Goal: Information Seeking & Learning: Learn about a topic

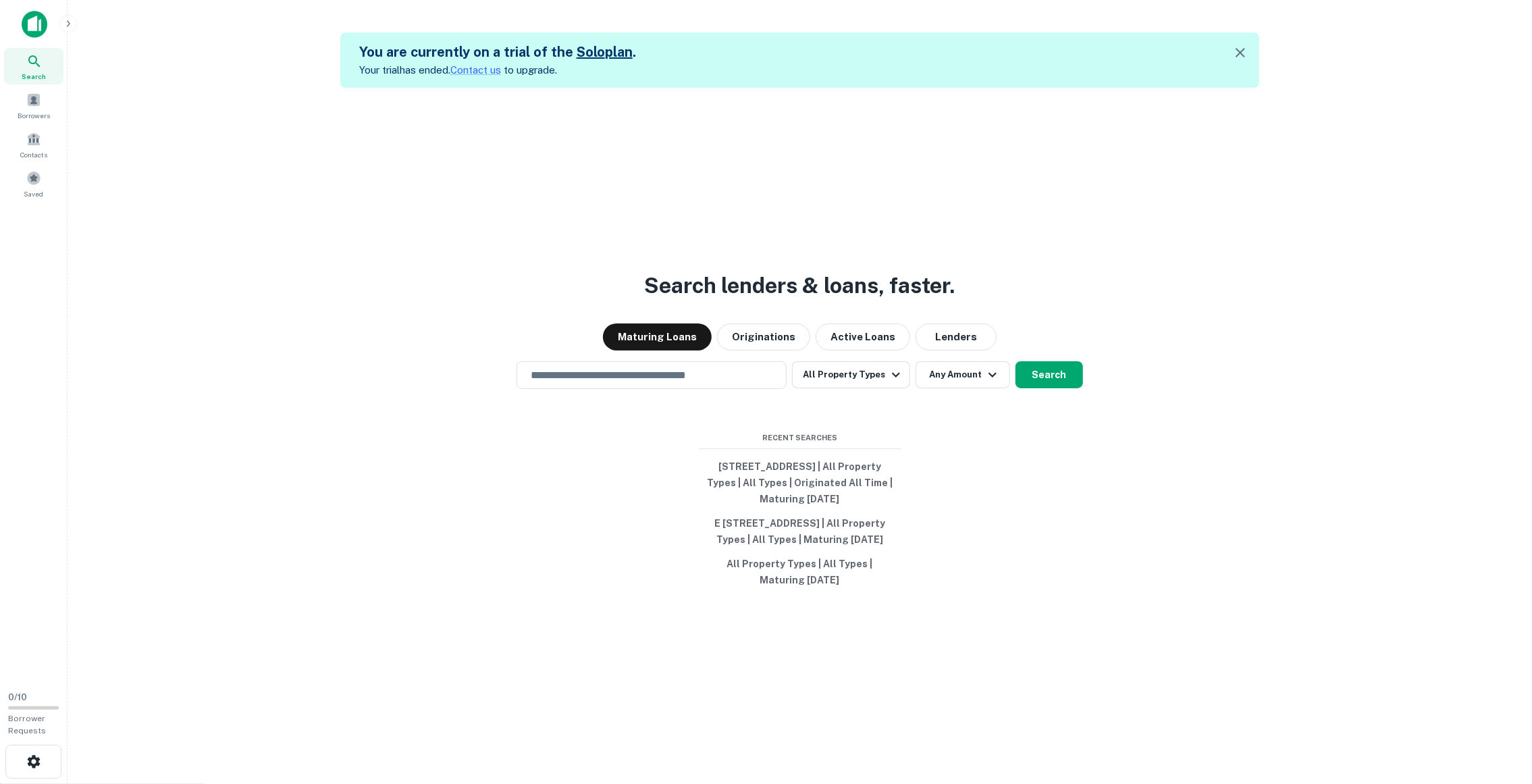
click at [49, 73] on div "Search" at bounding box center [34, 66] width 60 height 36
click at [704, 382] on div "Search lenders & loans, faster. Maturing Loans Originations Active Loans Lender…" at bounding box center [800, 479] width 1443 height 784
click at [693, 371] on input "text" at bounding box center [652, 374] width 258 height 15
type input "*"
type input "**********"
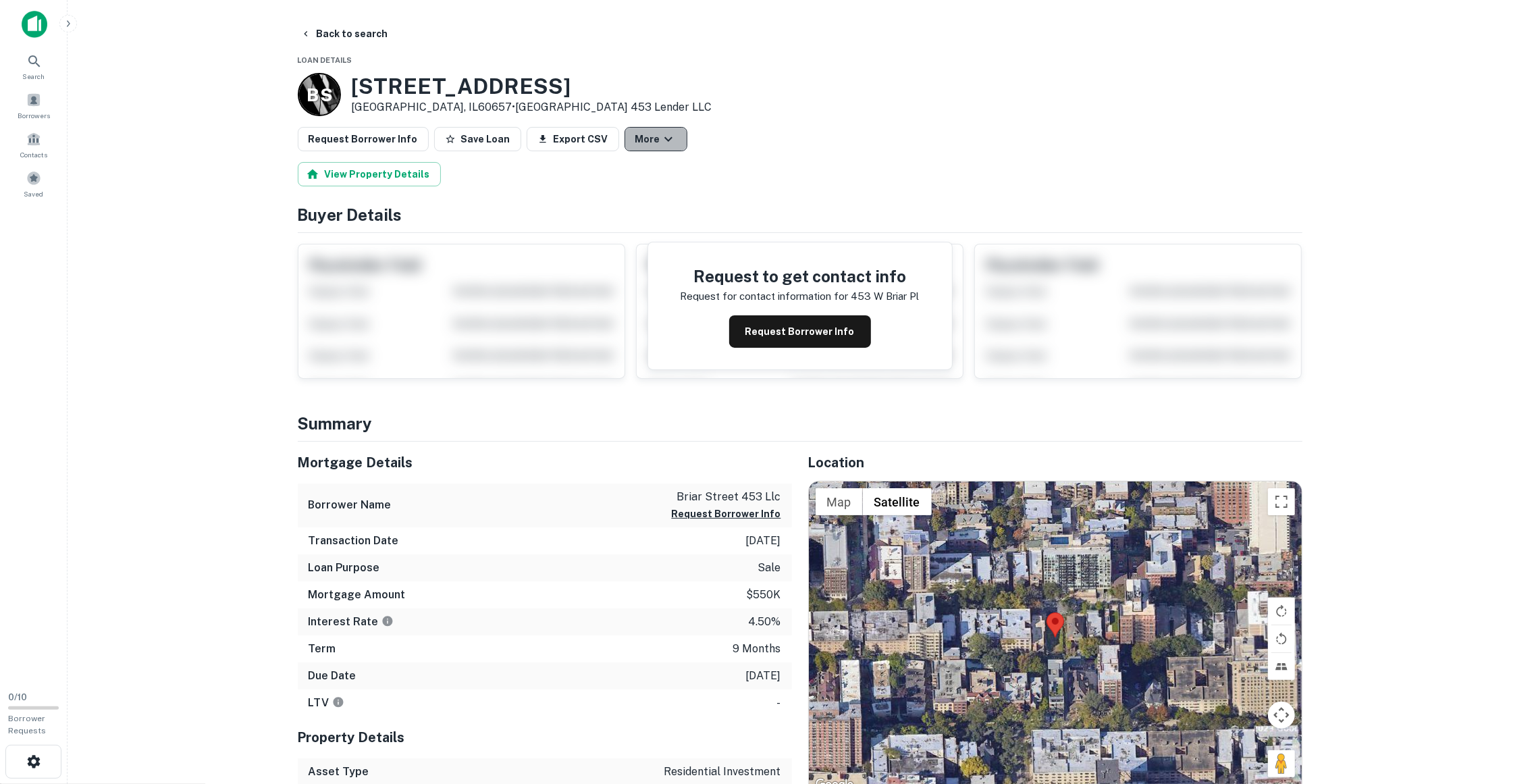
click at [640, 143] on button "More" at bounding box center [655, 139] width 63 height 24
click at [645, 191] on button "Share" at bounding box center [640, 185] width 75 height 24
click at [811, 133] on div at bounding box center [766, 392] width 1532 height 784
click at [311, 34] on button "Back to search" at bounding box center [344, 34] width 99 height 24
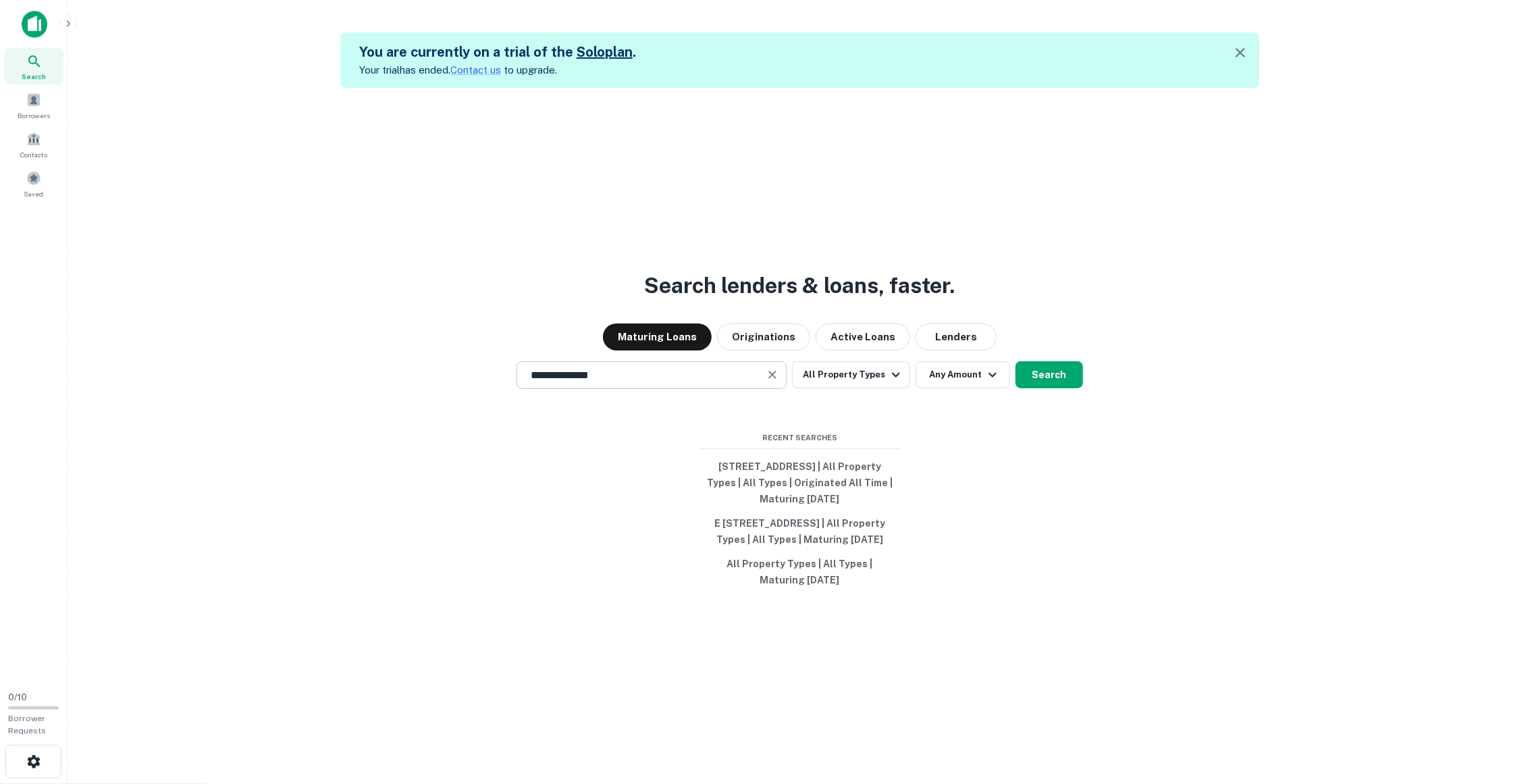
click at [549, 367] on input "**********" at bounding box center [642, 374] width 238 height 15
type input "**********"
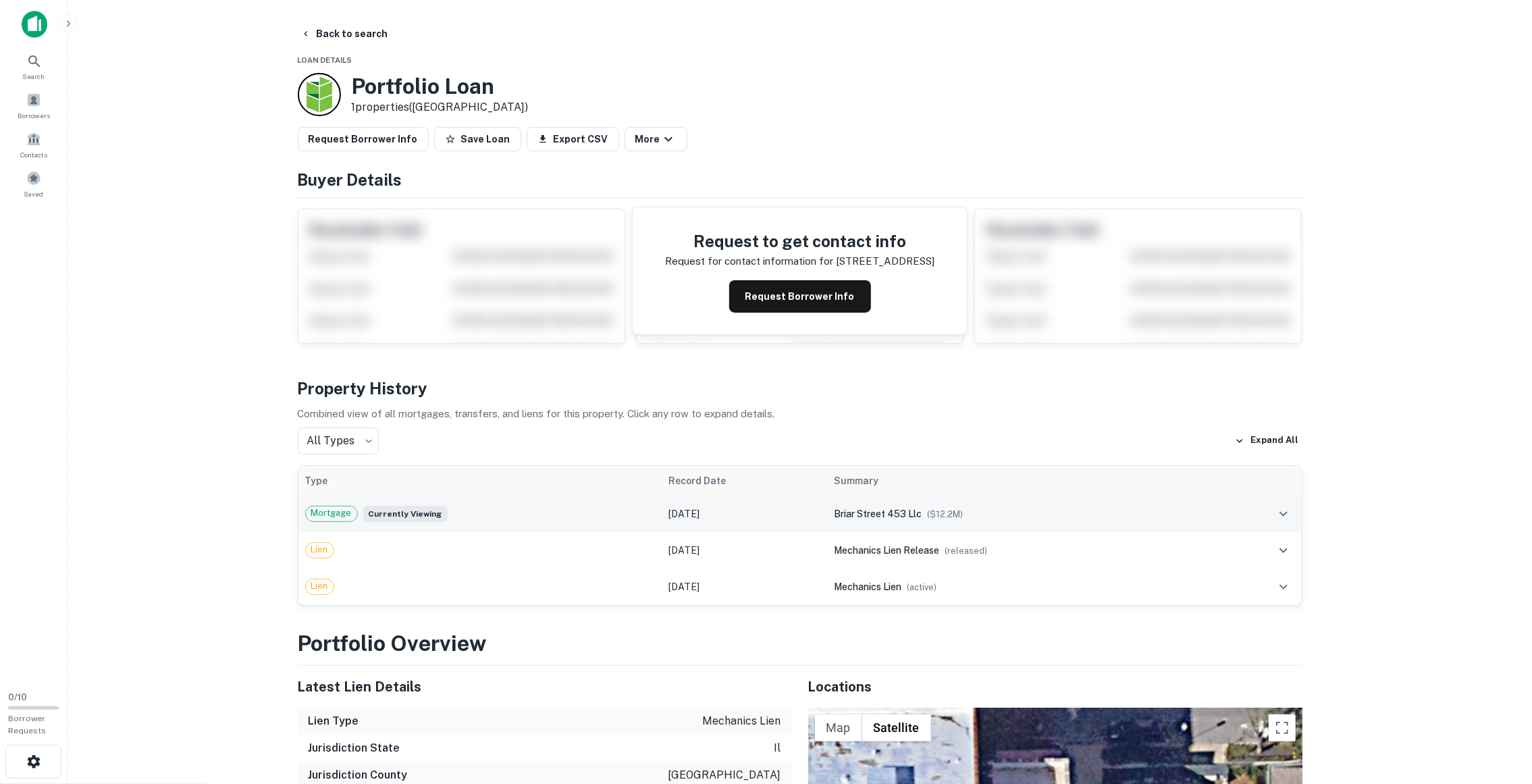
click at [581, 506] on div "Mortgage Currently viewing" at bounding box center [480, 514] width 351 height 16
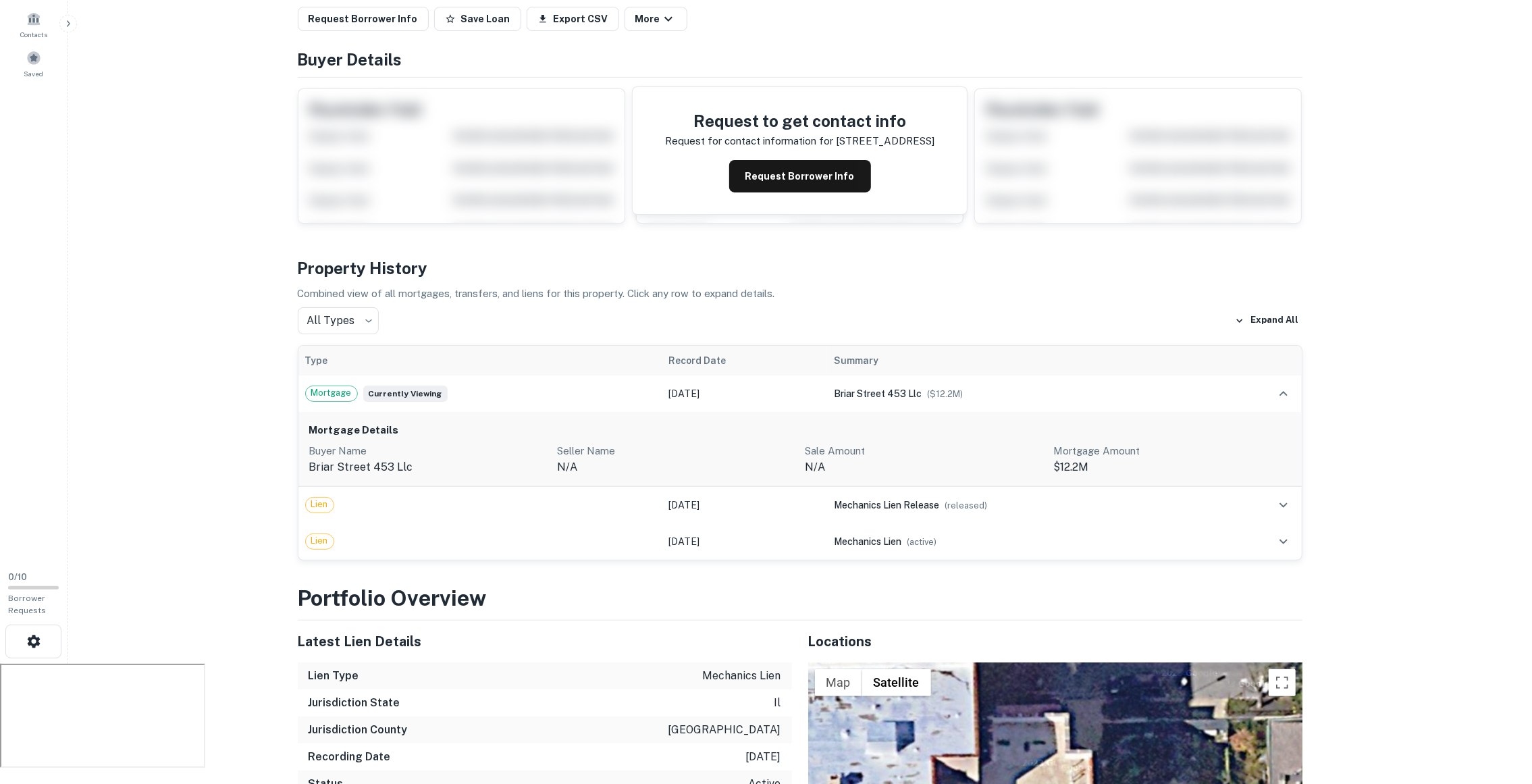
scroll to position [141, 0]
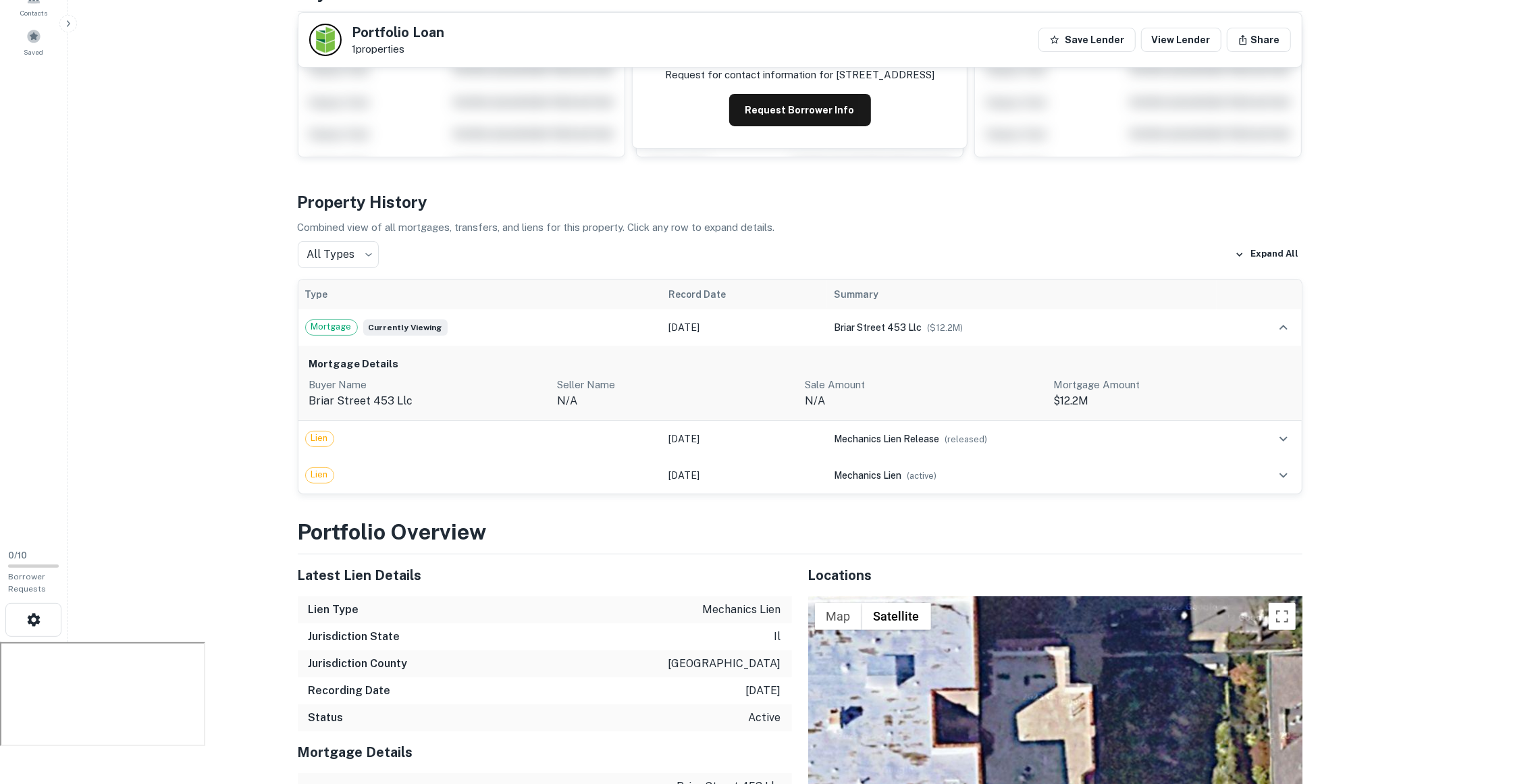
click at [869, 365] on h6 "Mortgage Details" at bounding box center [800, 363] width 982 height 15
click at [1269, 363] on h6 "Mortgage Details" at bounding box center [800, 363] width 982 height 15
click at [1283, 322] on icon "expand row" at bounding box center [1284, 327] width 16 height 16
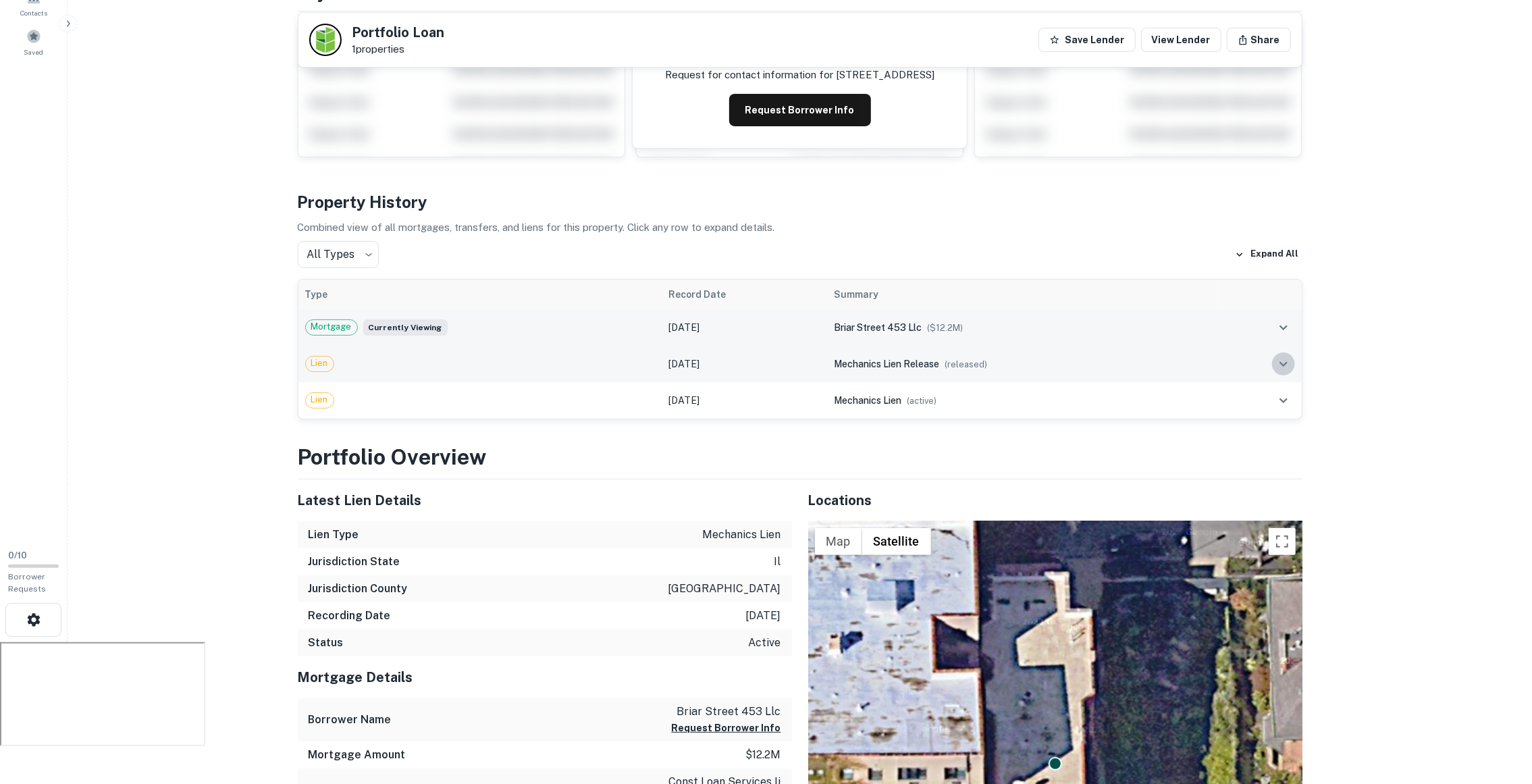
click at [1283, 363] on icon "expand row" at bounding box center [1284, 363] width 8 height 5
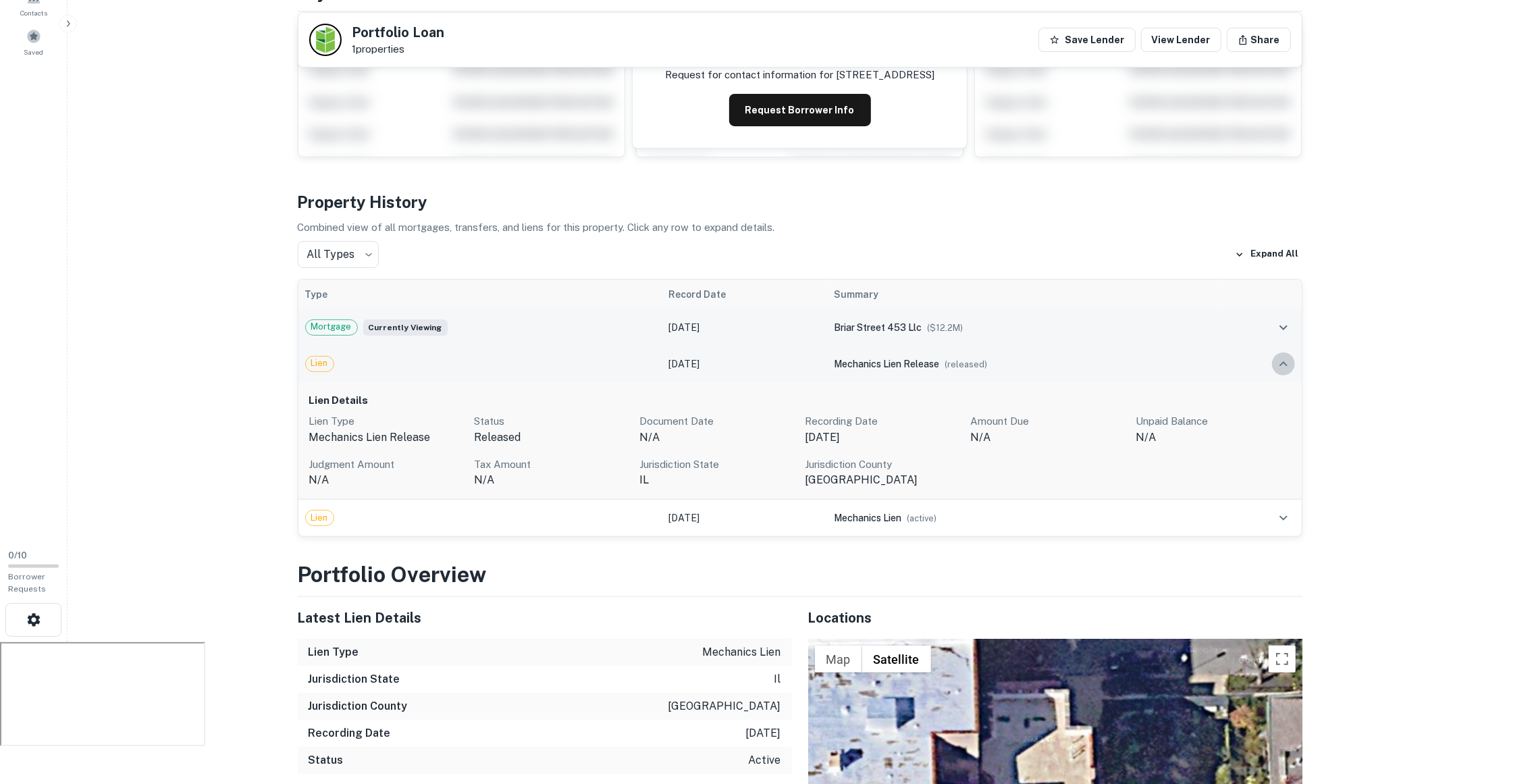
click at [1283, 363] on icon "expand row" at bounding box center [1284, 364] width 16 height 16
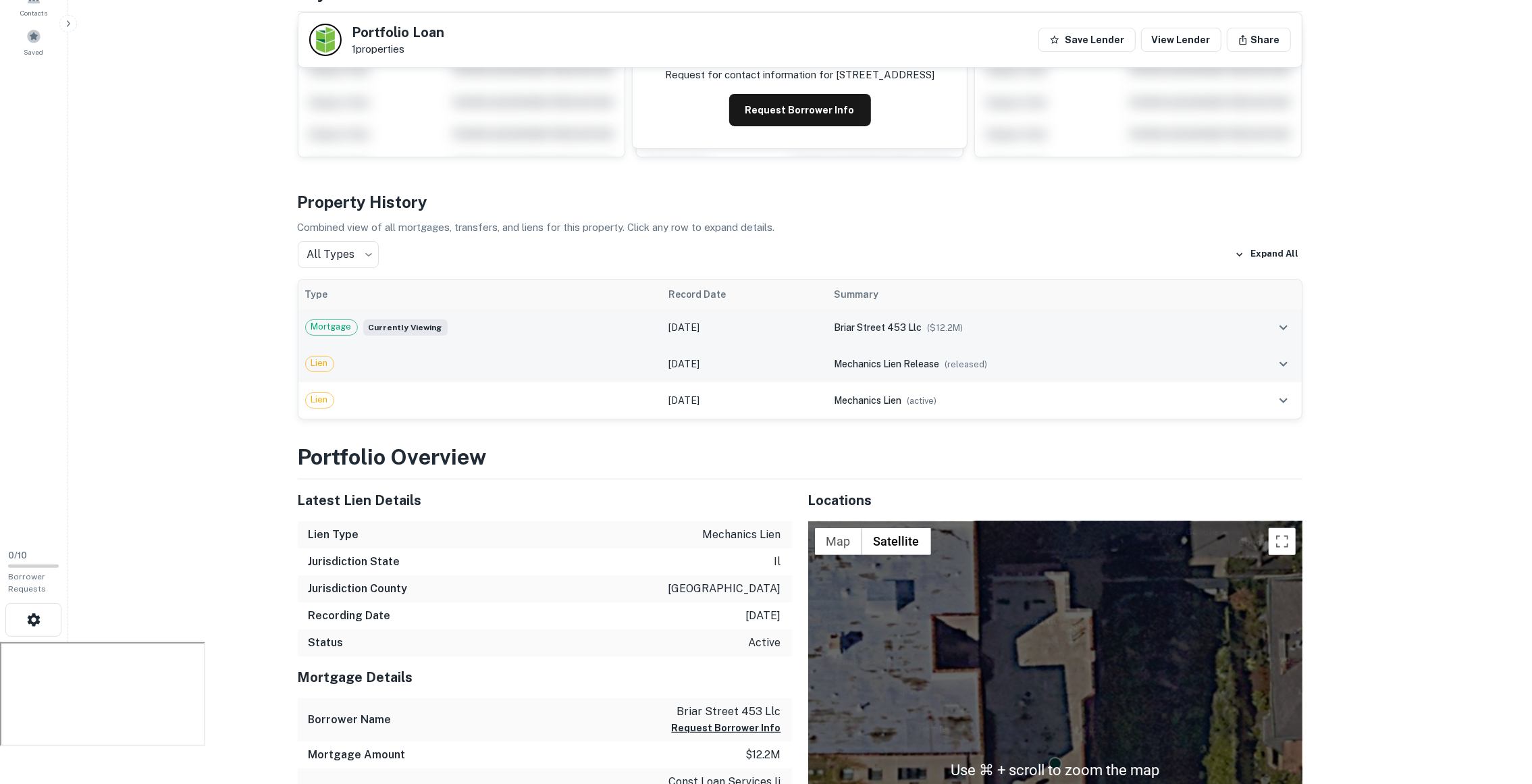
scroll to position [229, 0]
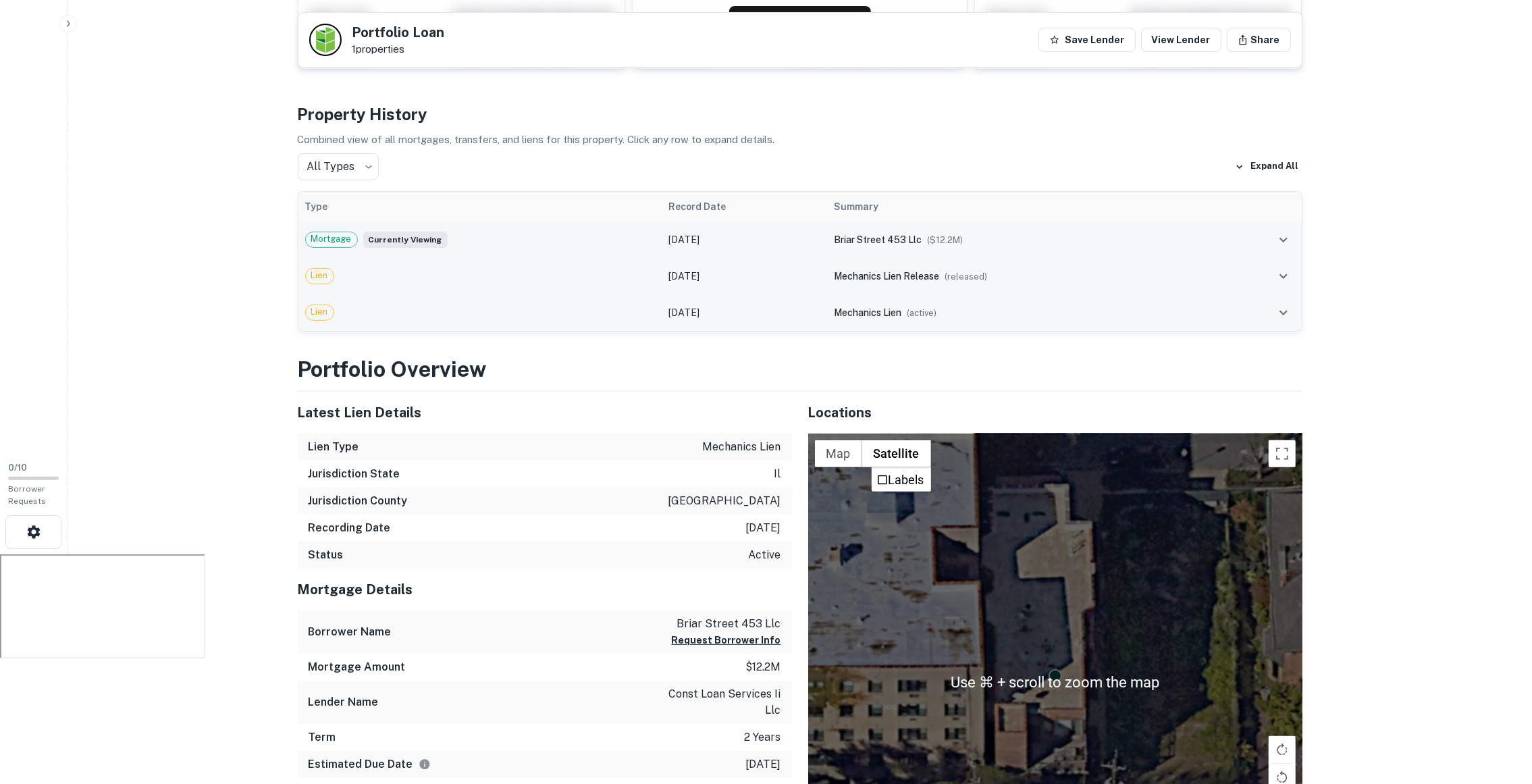
click at [799, 322] on td "[DATE]" at bounding box center [744, 313] width 166 height 36
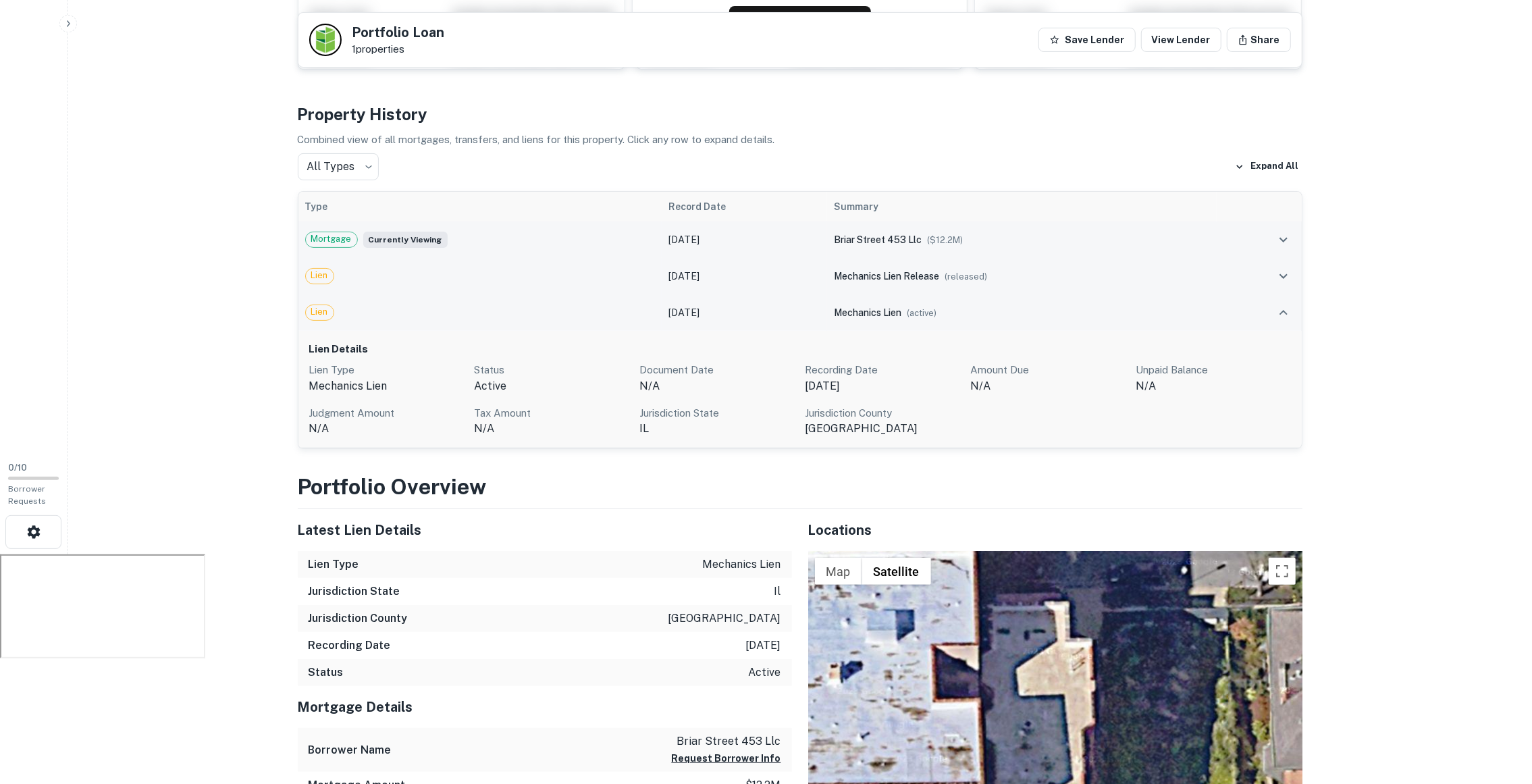
click at [799, 322] on td "[DATE]" at bounding box center [744, 313] width 166 height 36
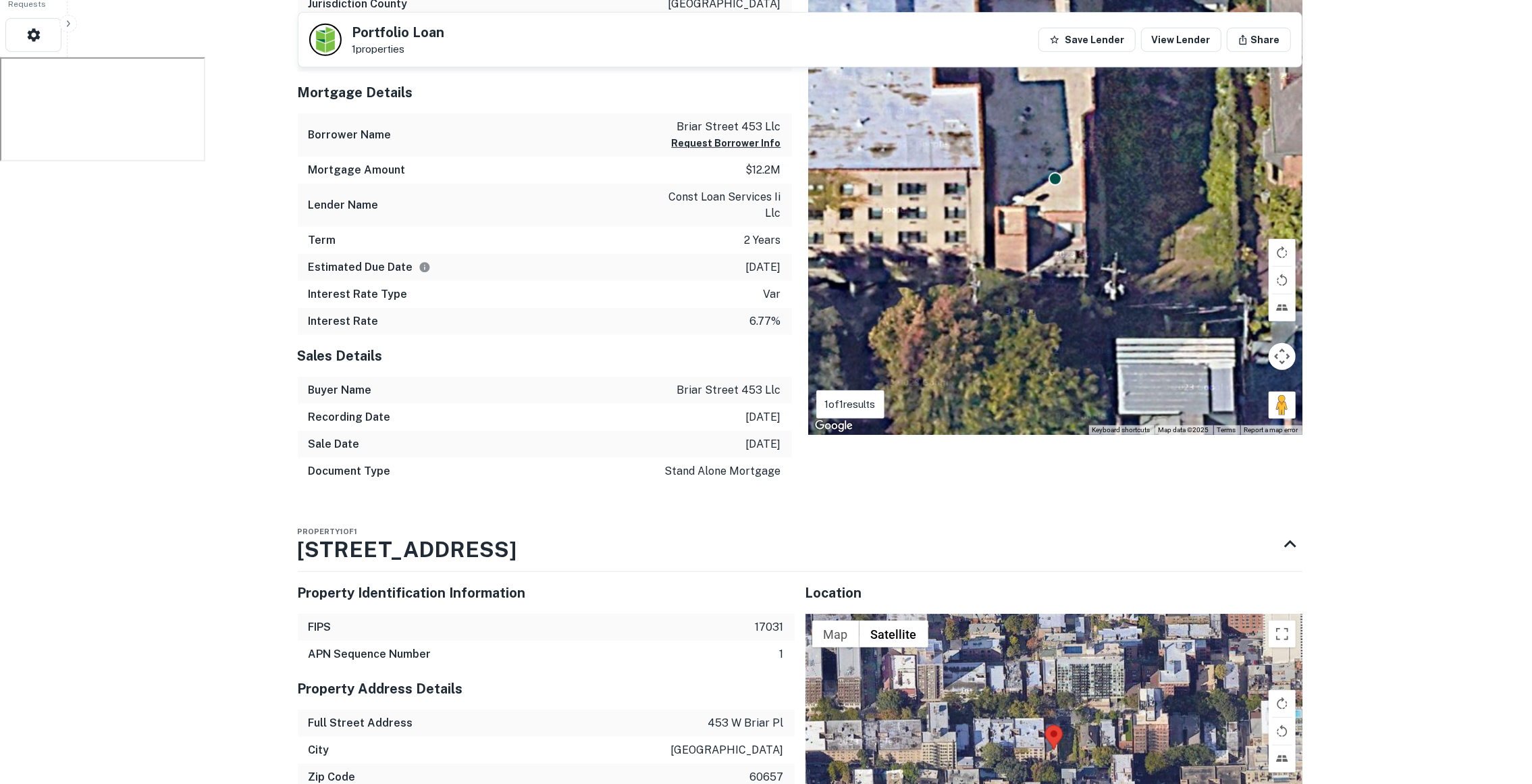
scroll to position [730, 0]
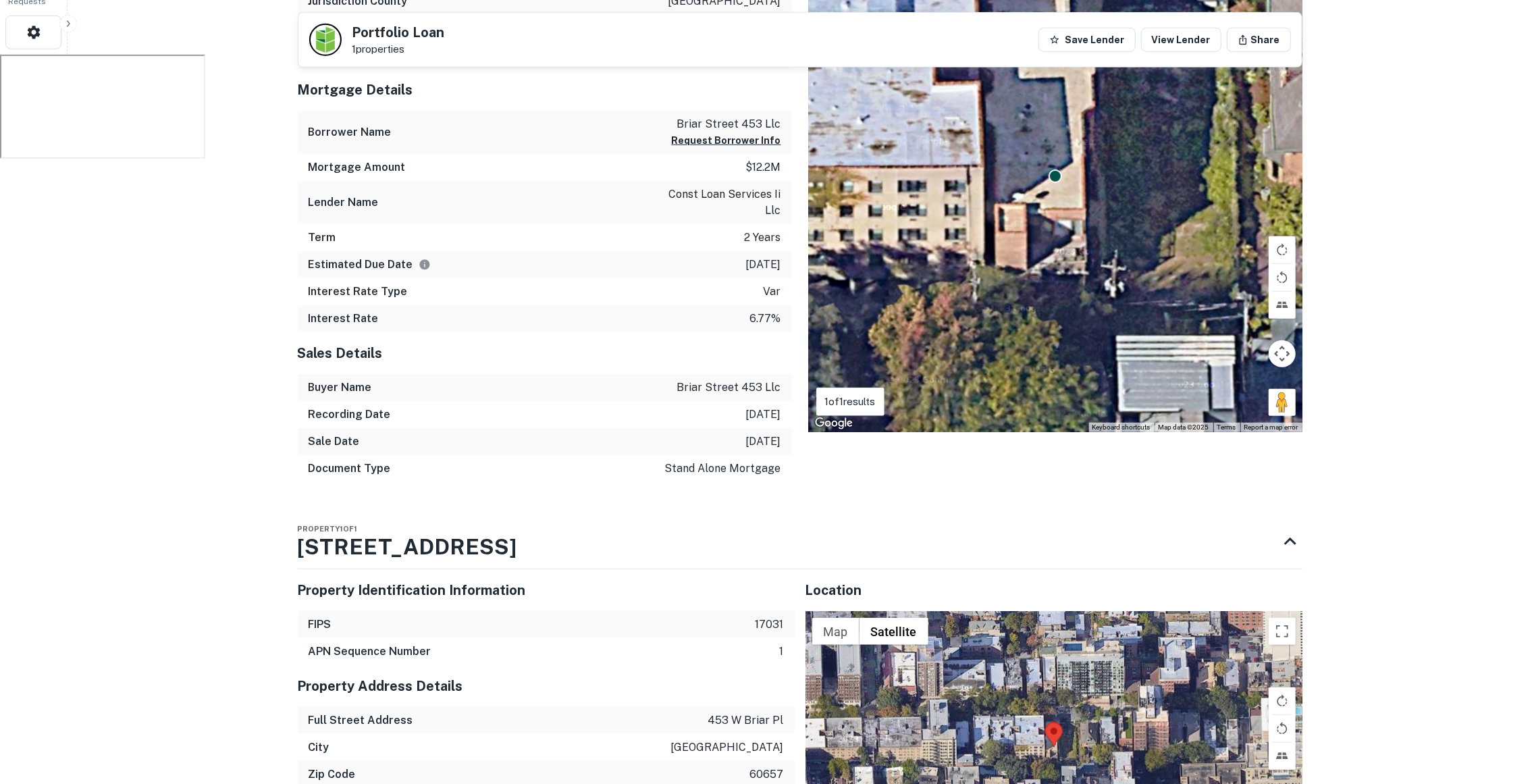
click at [747, 419] on p "[DATE]" at bounding box center [763, 414] width 35 height 16
click at [744, 462] on p "stand alone mortgage" at bounding box center [723, 469] width 116 height 16
click at [750, 431] on div "Sale Date [DATE]" at bounding box center [545, 441] width 494 height 27
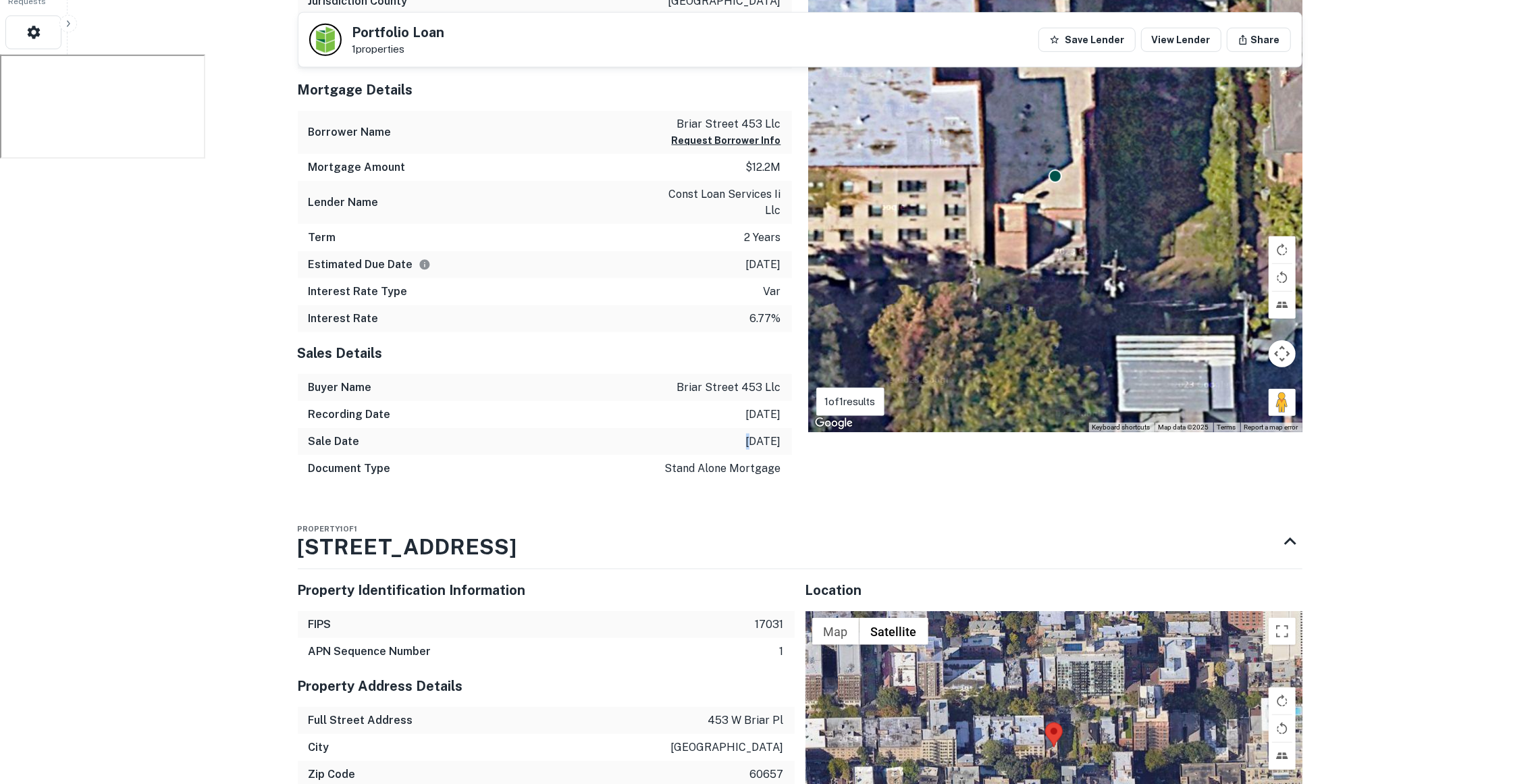
click at [750, 431] on div "Sale Date [DATE]" at bounding box center [545, 441] width 494 height 27
click at [745, 518] on div "Property 1 of 1 [STREET_ADDRESS]" at bounding box center [789, 542] width 981 height 54
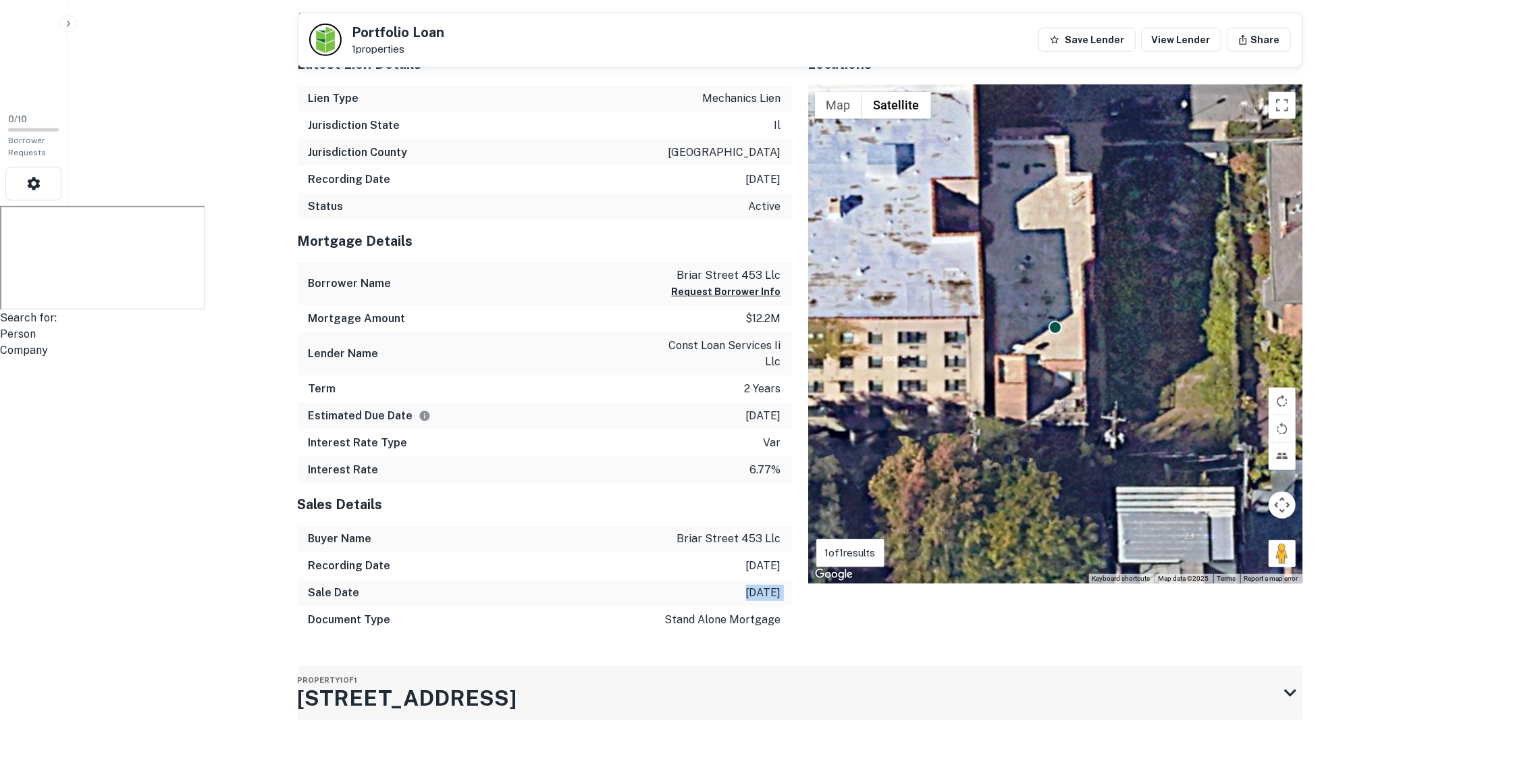
click at [713, 711] on div "Property 1 of 1 [STREET_ADDRESS]" at bounding box center [789, 693] width 981 height 54
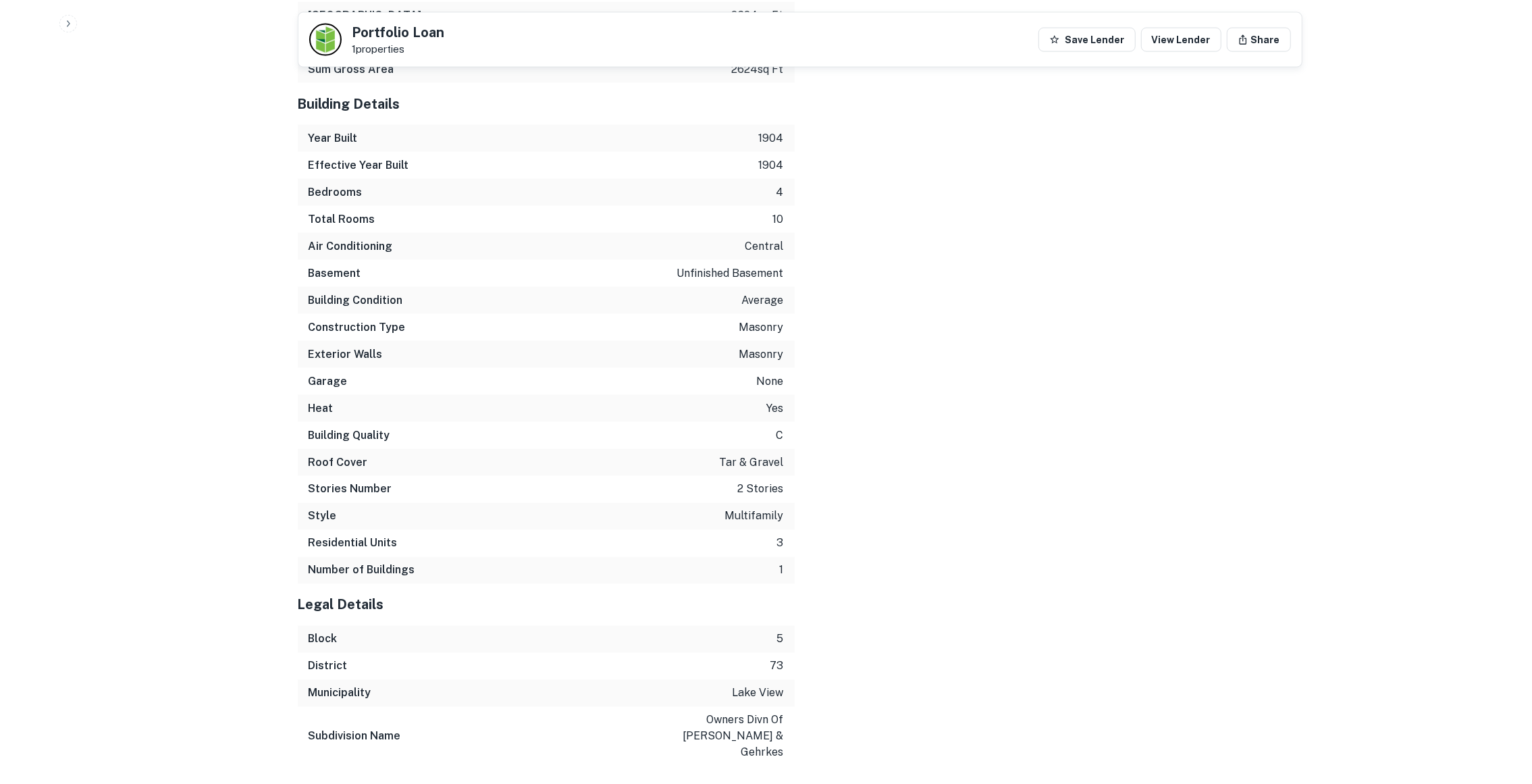
scroll to position [1865, 0]
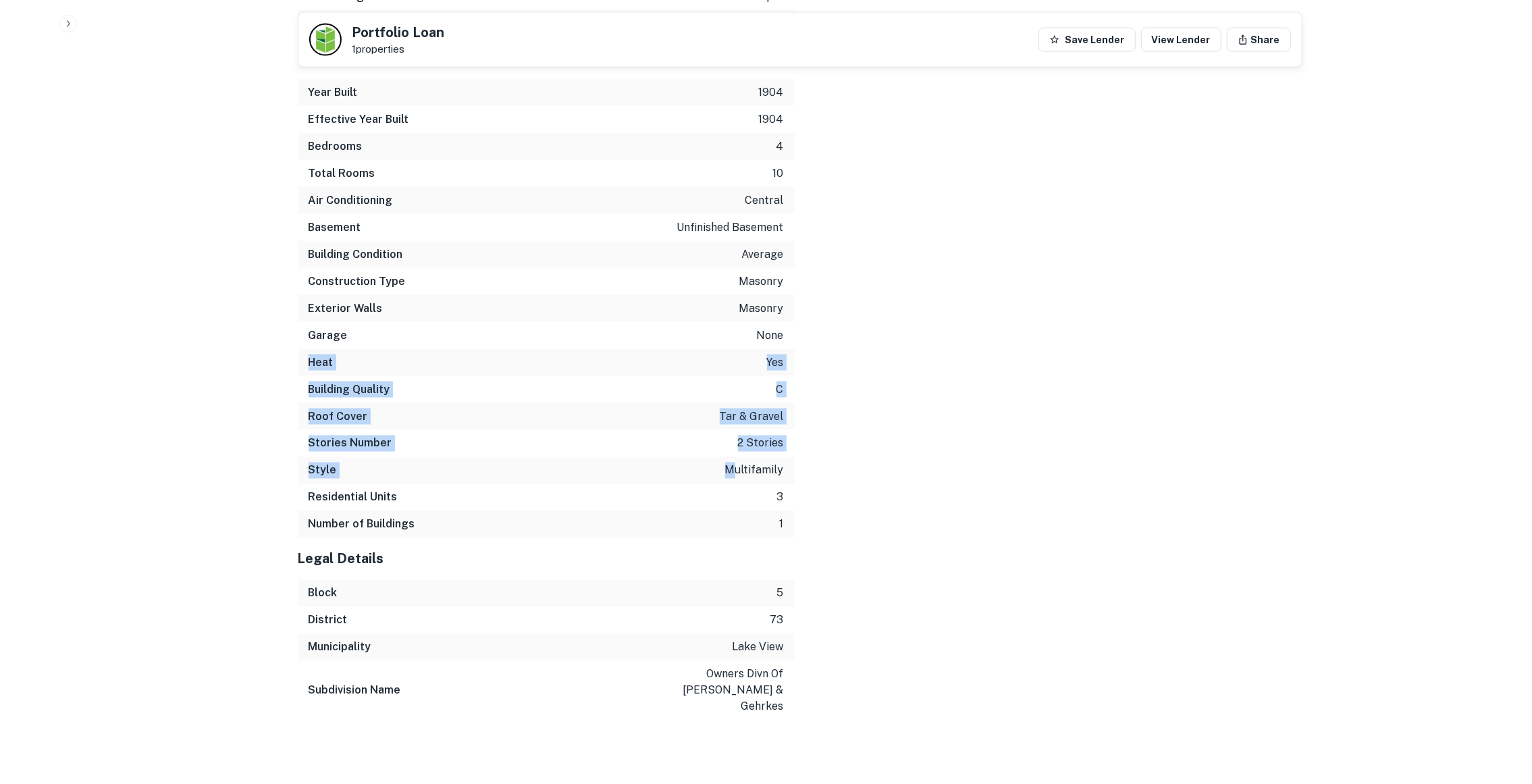
drag, startPoint x: 761, startPoint y: 345, endPoint x: 732, endPoint y: 550, distance: 207.0
click at [732, 550] on div "Property Identification Information FIPS 17031 APN Sequence Number 1 Property A…" at bounding box center [547, 77] width 497 height 1287
click at [732, 550] on h5 "Legal Details" at bounding box center [547, 559] width 497 height 20
drag, startPoint x: 755, startPoint y: 293, endPoint x: 751, endPoint y: 545, distance: 252.0
click at [751, 545] on div "Property Identification Information FIPS 17031 APN Sequence Number 1 Property A…" at bounding box center [547, 77] width 497 height 1287
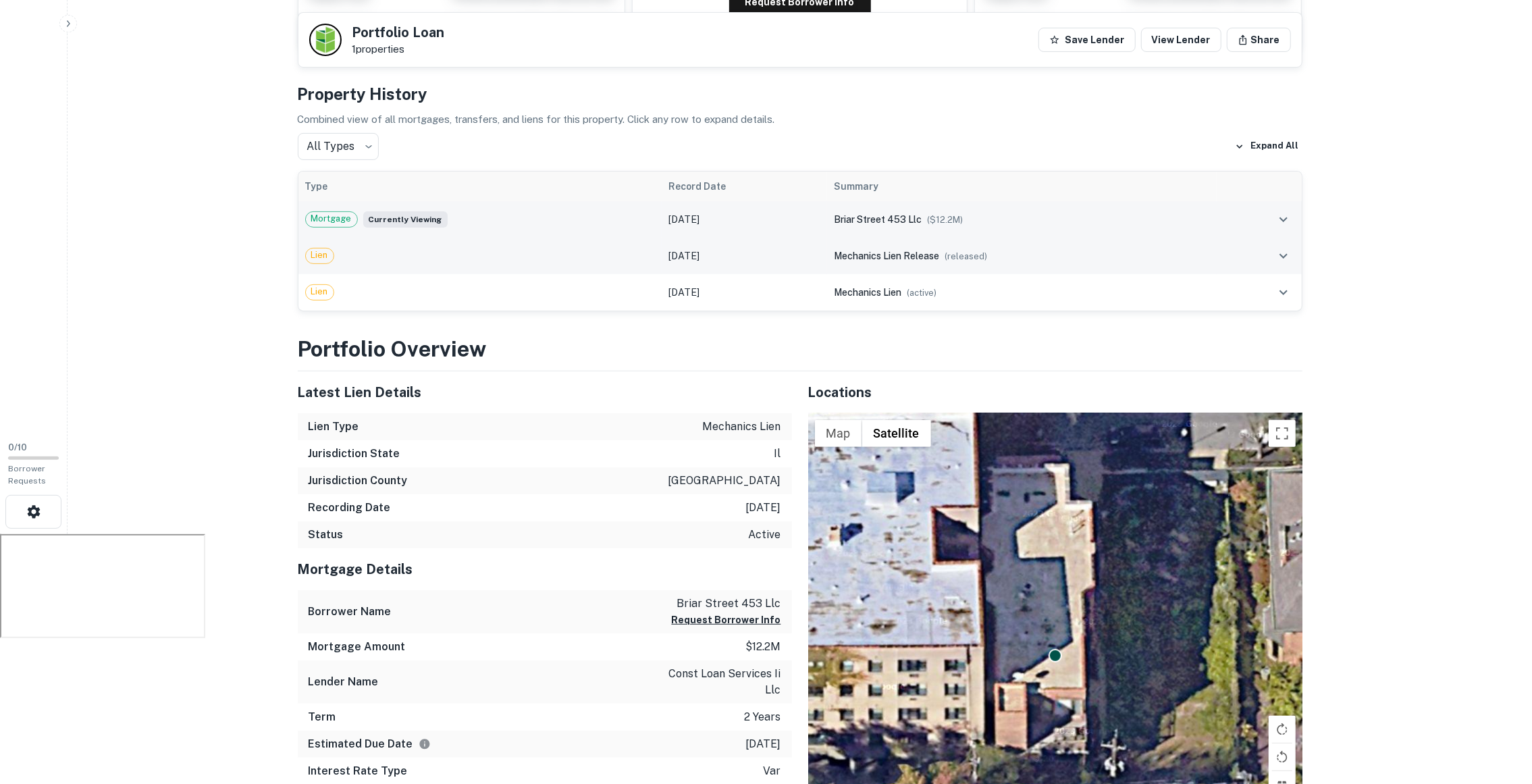
scroll to position [247, 0]
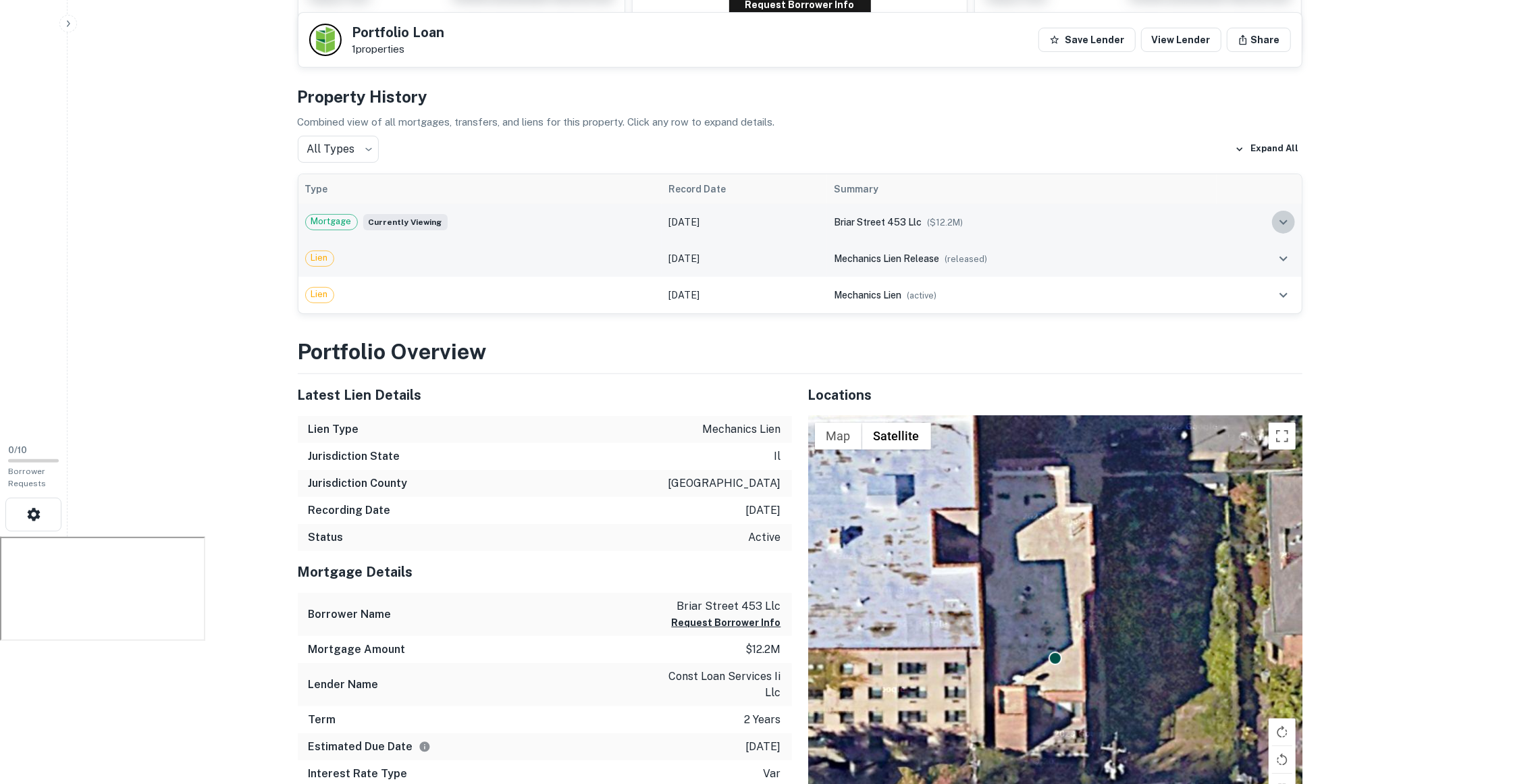
click at [1284, 218] on icon "expand row" at bounding box center [1284, 222] width 16 height 16
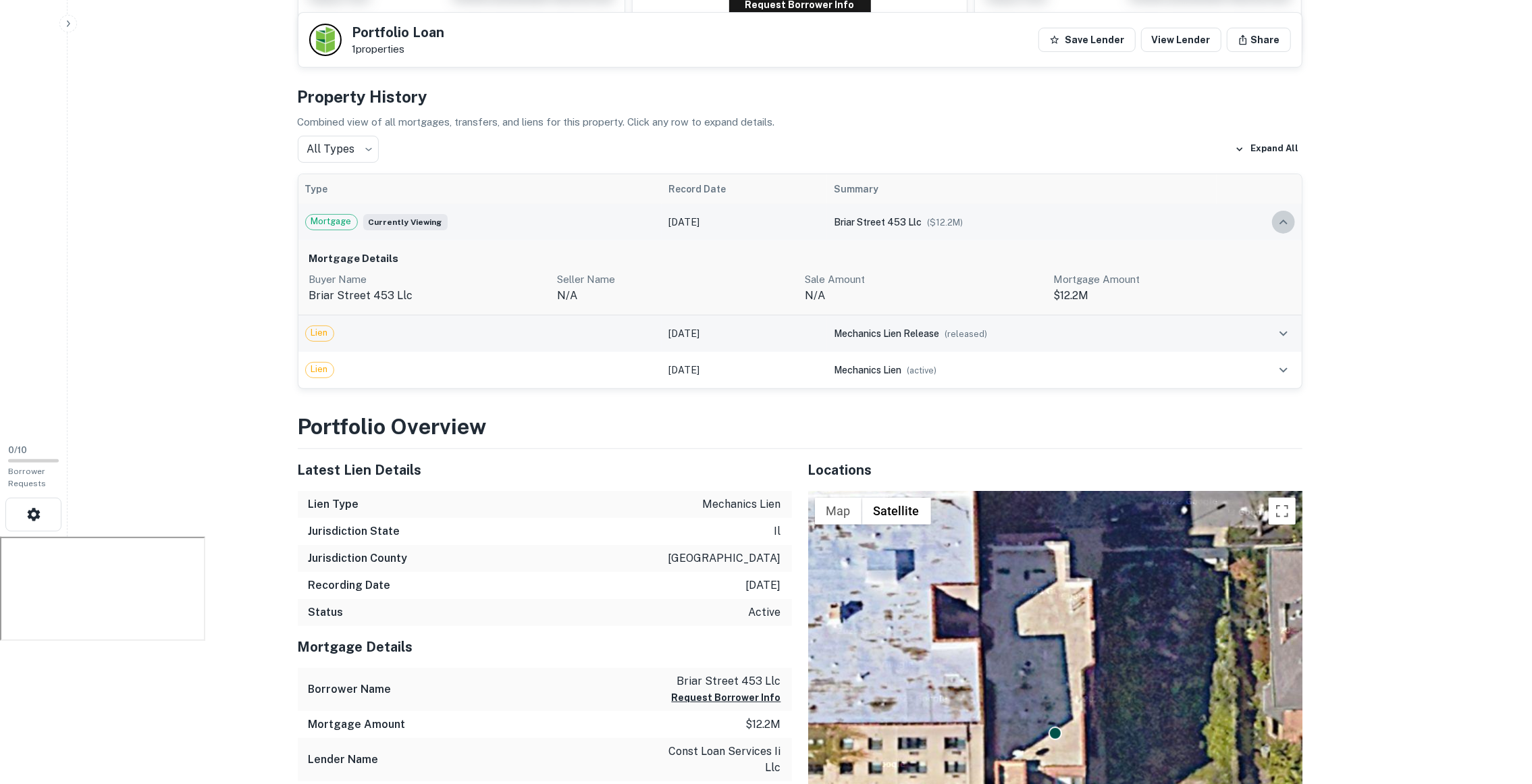
click at [1284, 219] on icon "expand row" at bounding box center [1284, 221] width 8 height 5
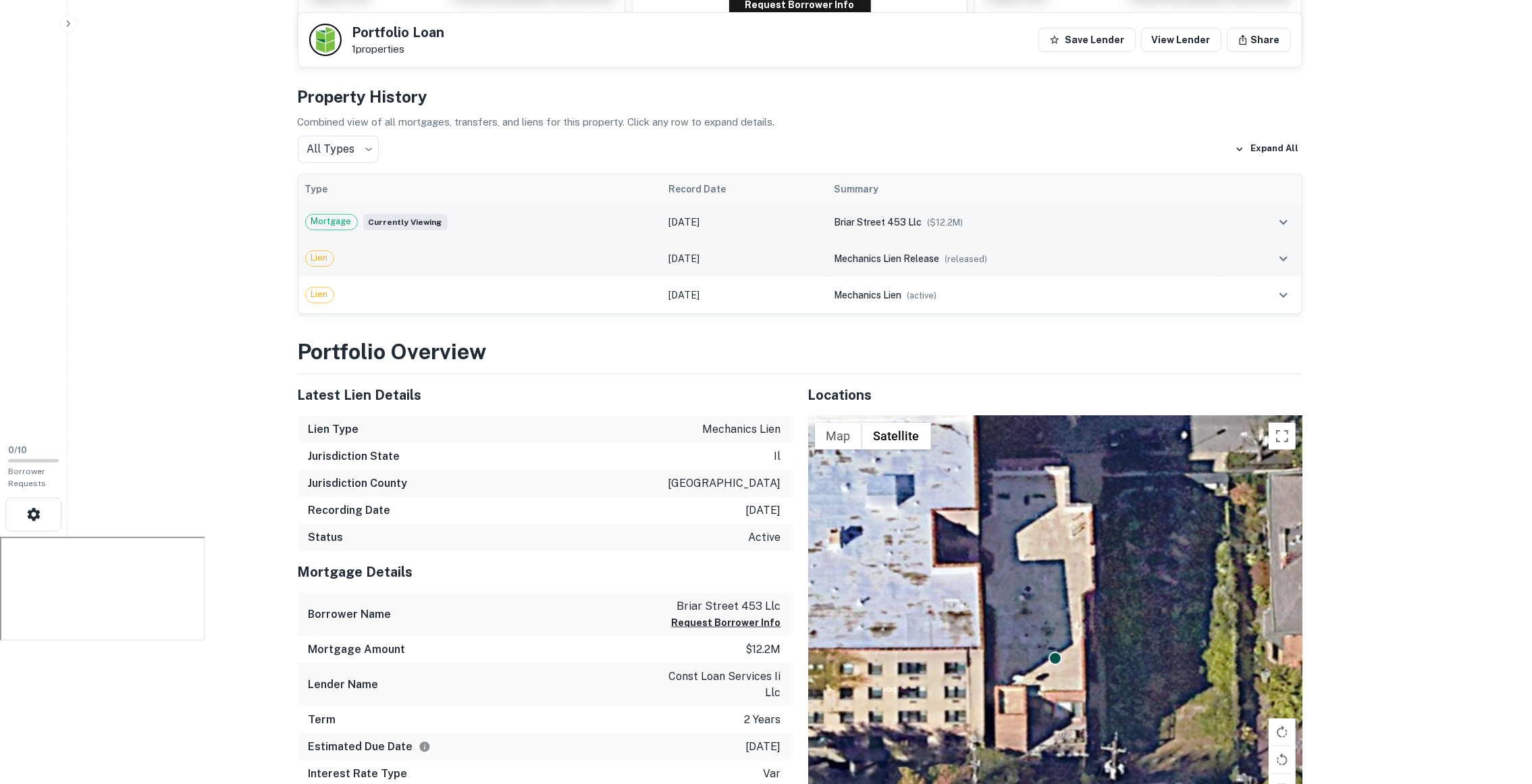
click at [1283, 243] on td at bounding box center [1259, 258] width 85 height 36
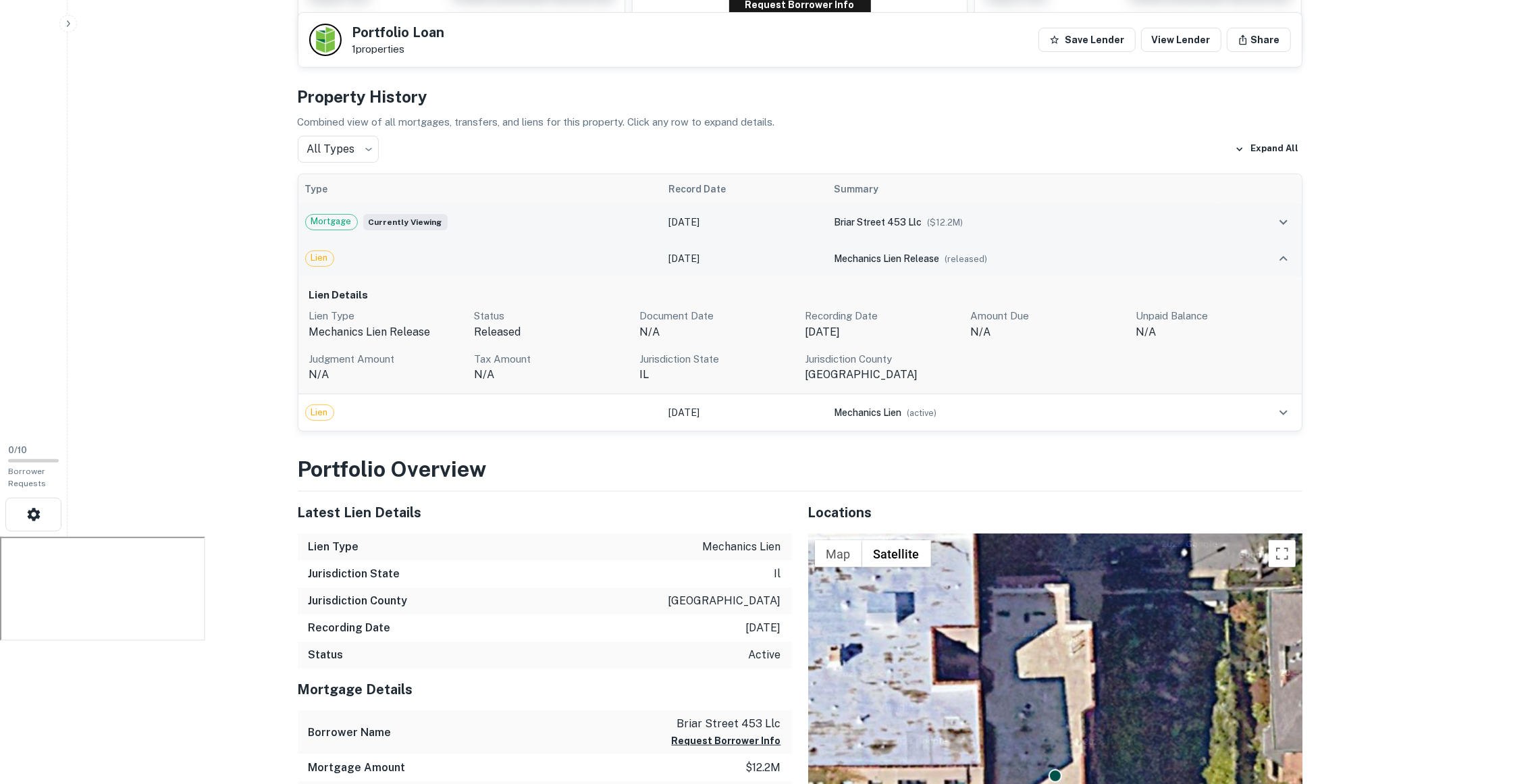
click at [1283, 243] on td at bounding box center [1259, 258] width 85 height 36
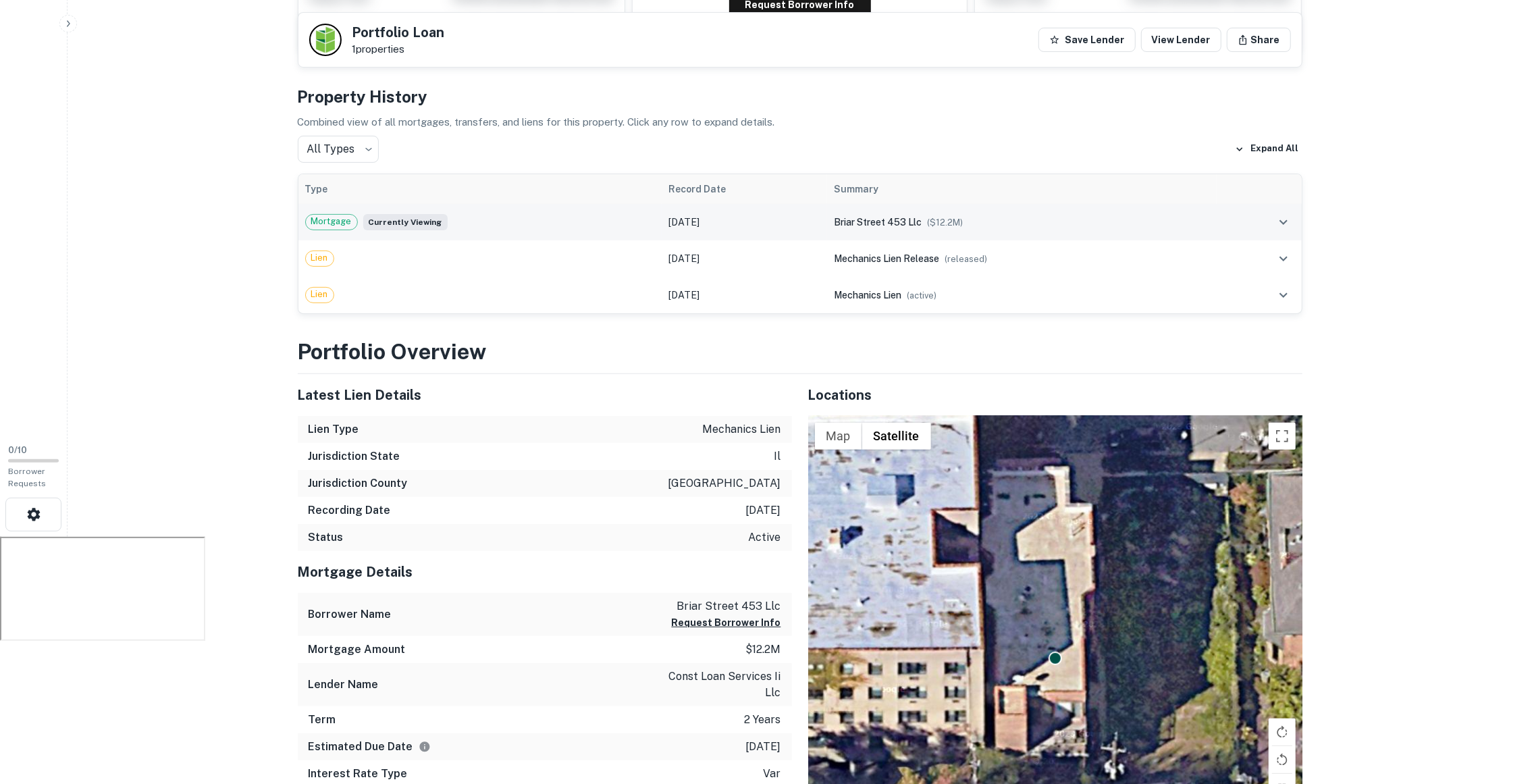
click at [1275, 250] on icon "expand row" at bounding box center [1284, 258] width 16 height 16
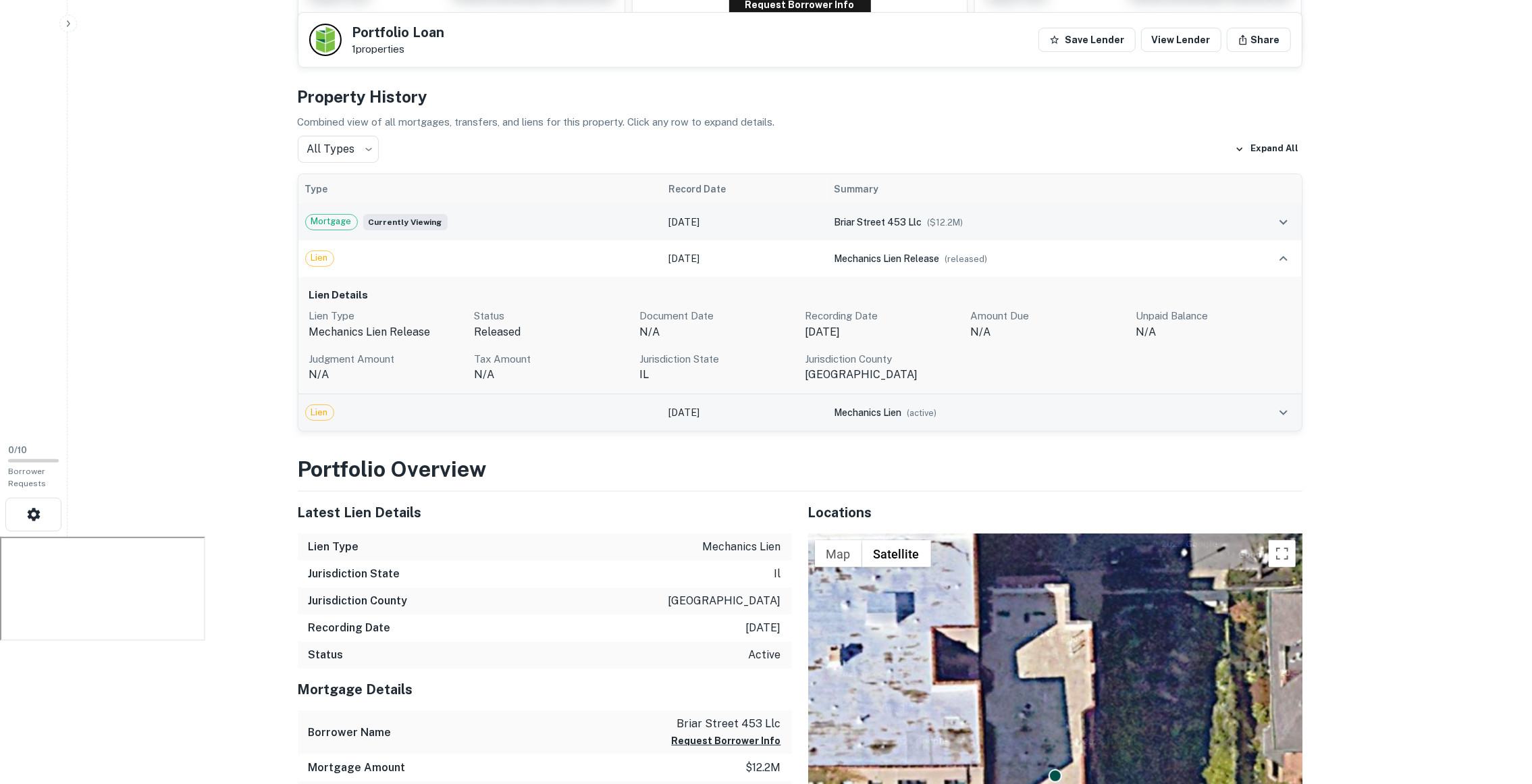
click at [1278, 398] on td at bounding box center [1259, 412] width 85 height 36
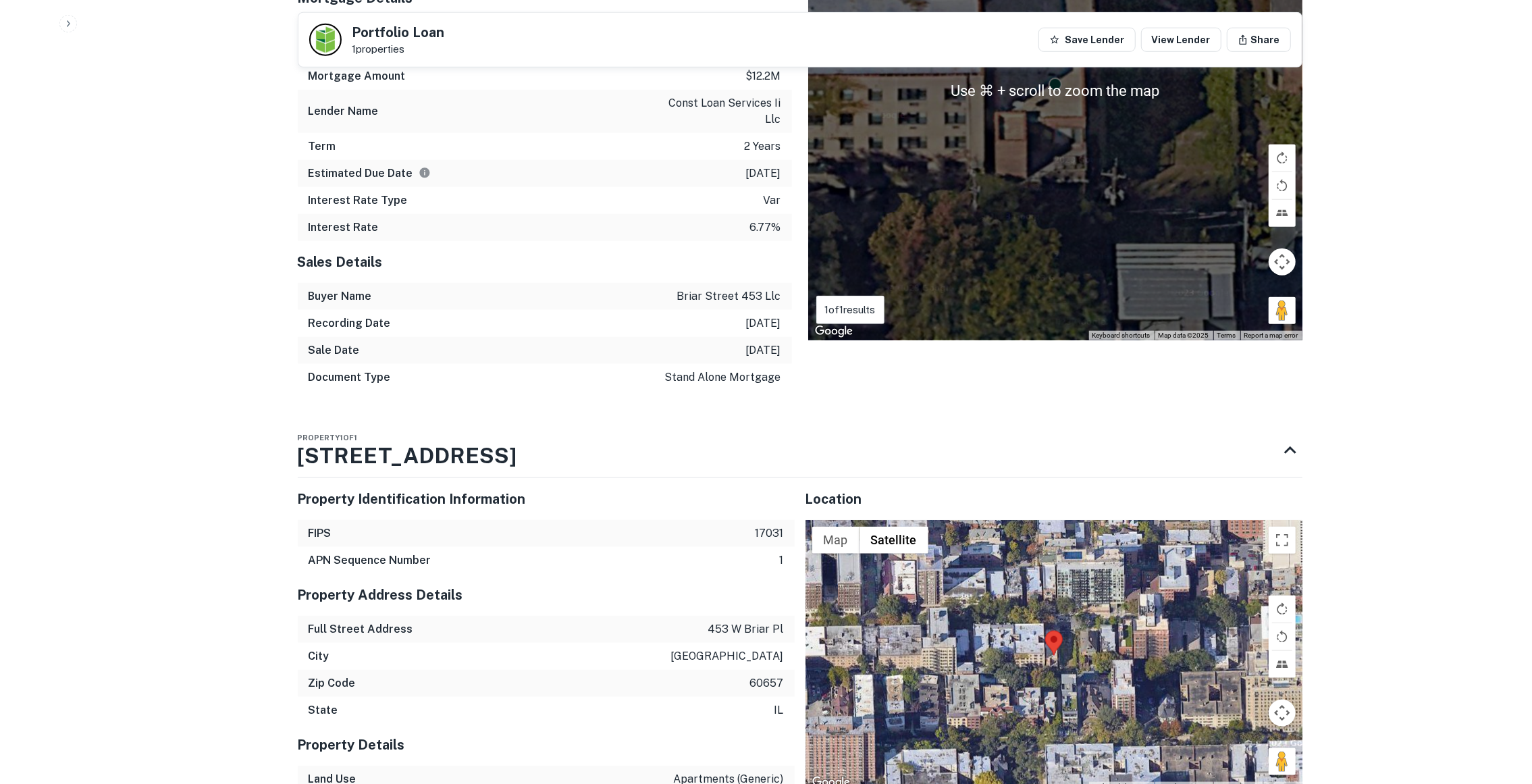
scroll to position [1418, 0]
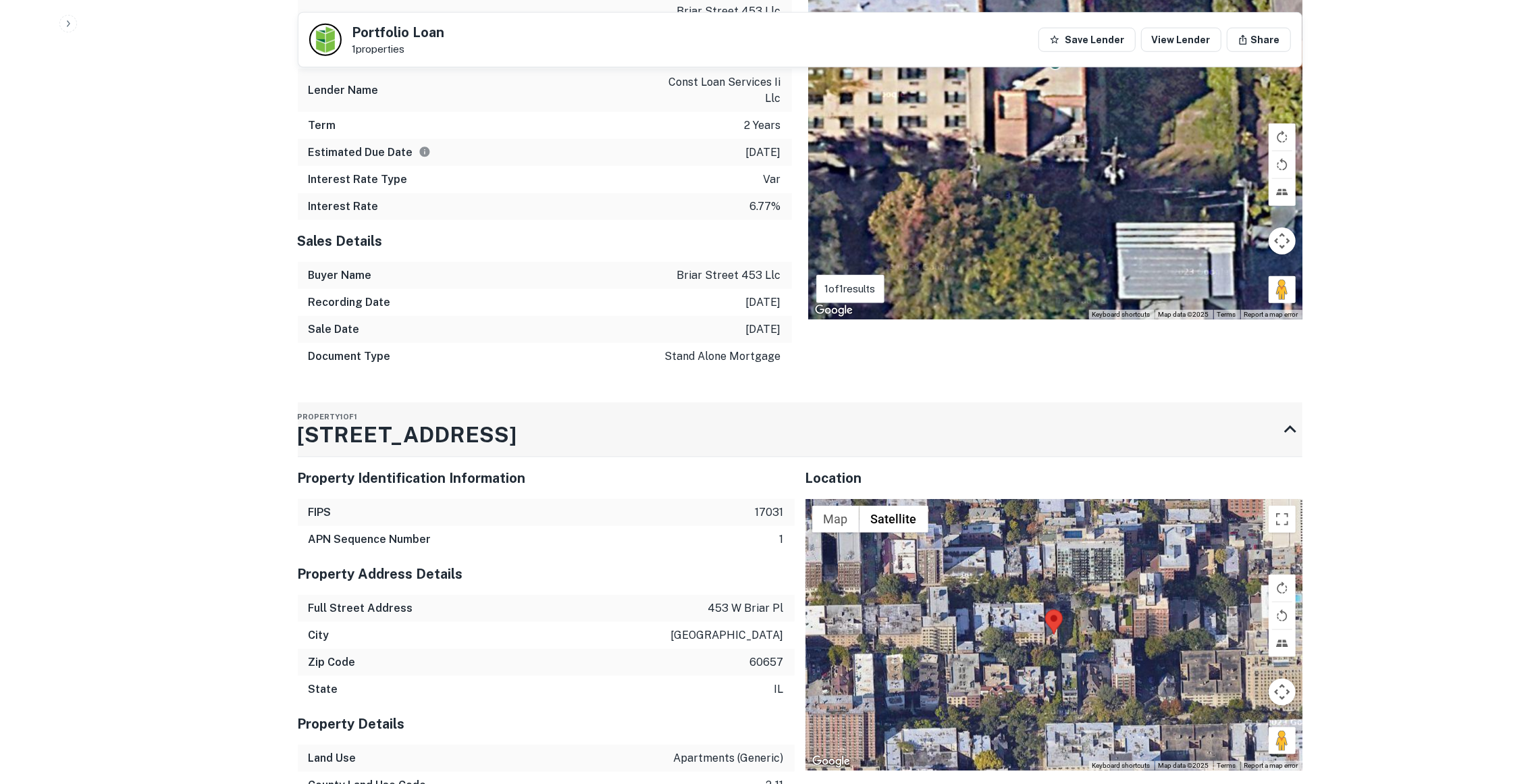
click at [393, 437] on h3 "[STREET_ADDRESS]" at bounding box center [408, 435] width 219 height 33
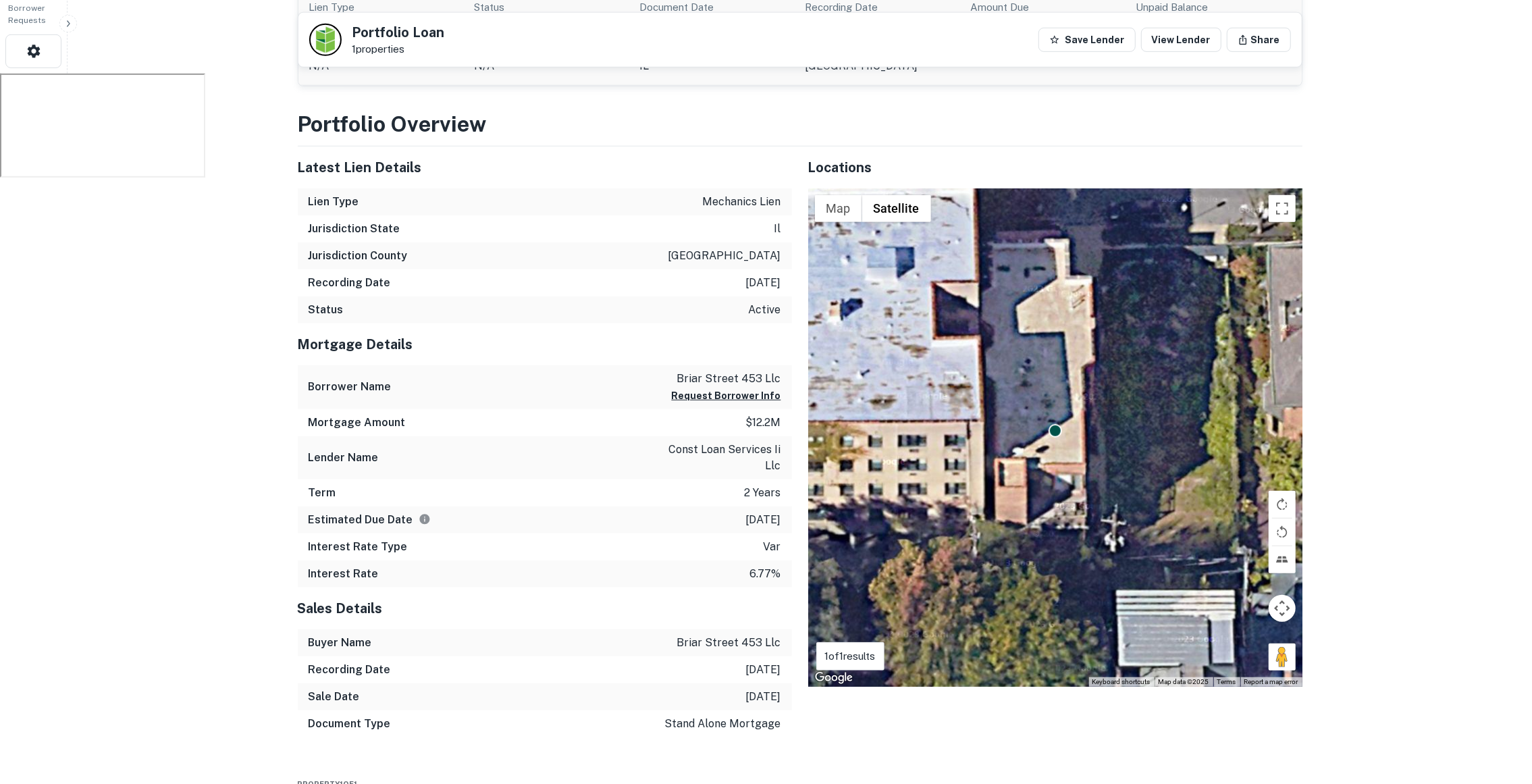
scroll to position [813, 0]
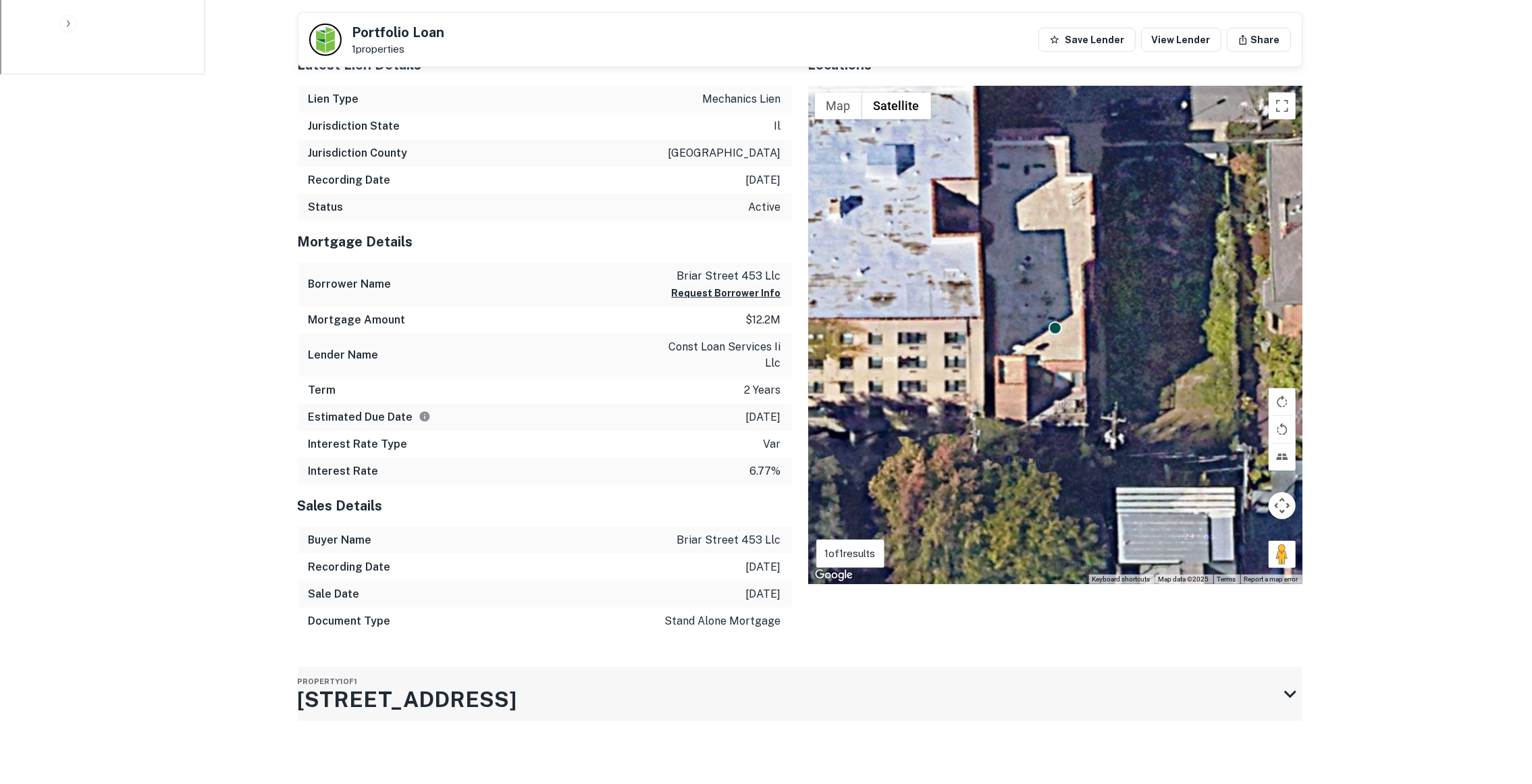
click at [396, 711] on h3 "[STREET_ADDRESS]" at bounding box center [408, 700] width 219 height 33
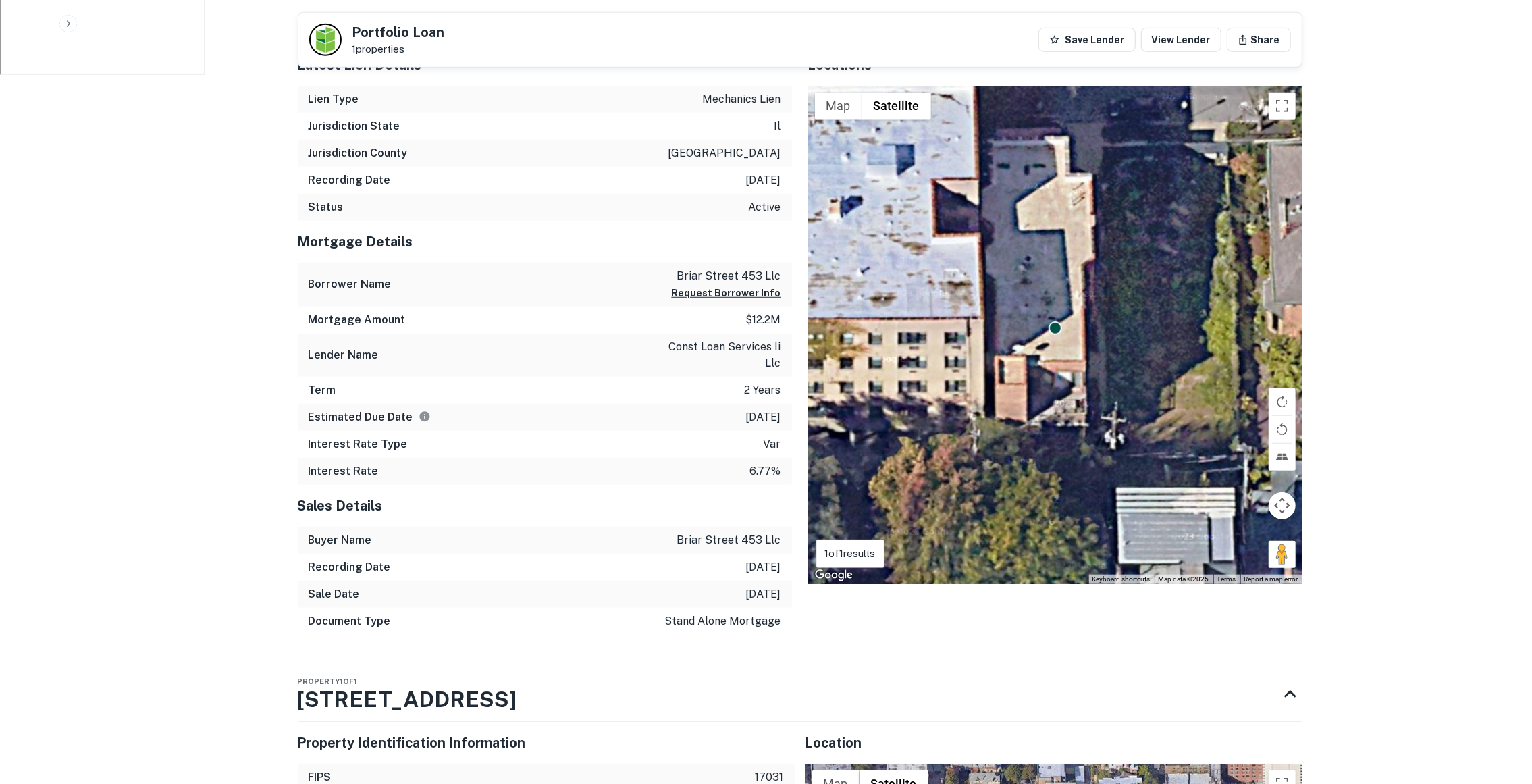
click at [735, 307] on div "Mortgage Amount $12.2m" at bounding box center [545, 320] width 494 height 27
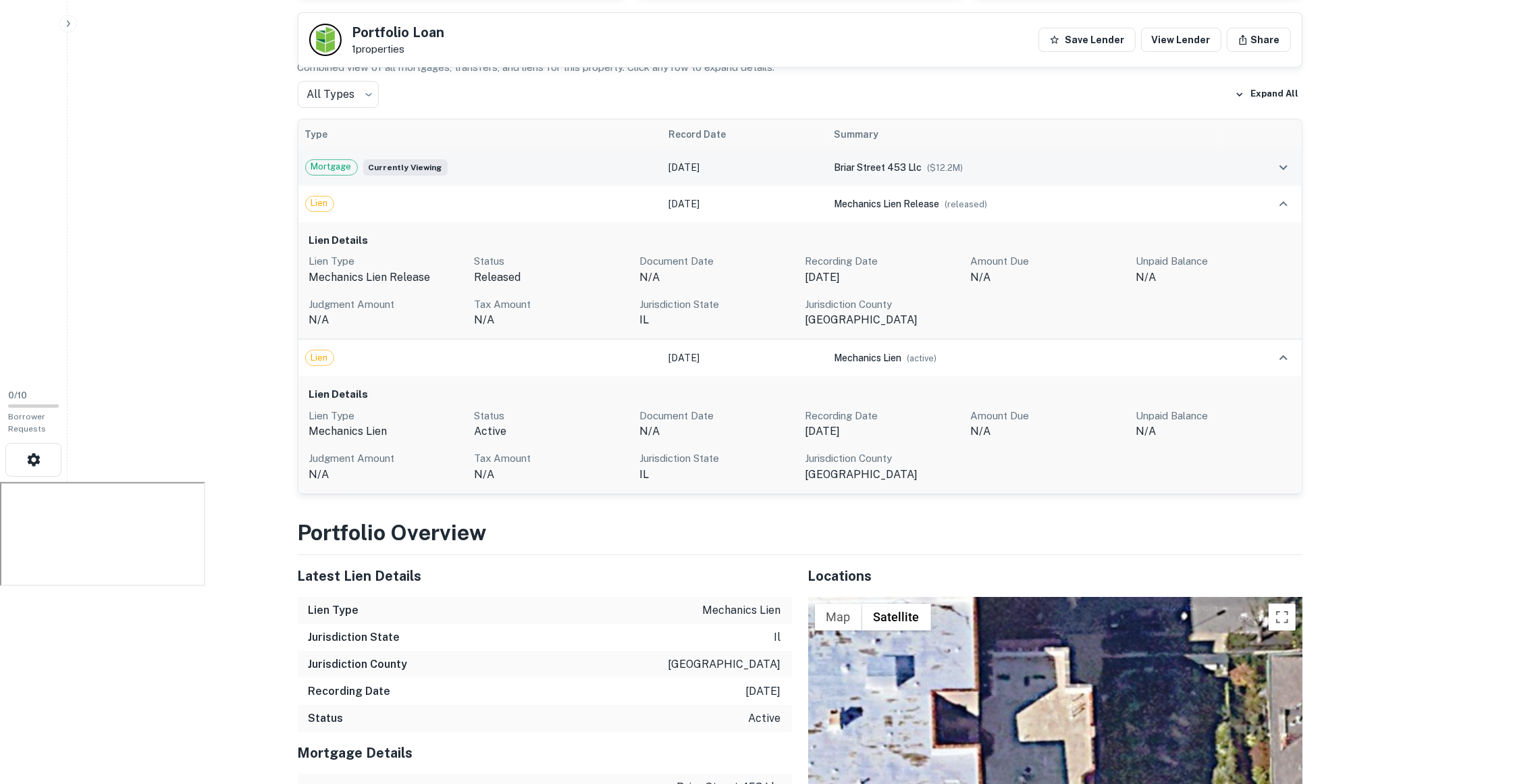
scroll to position [167, 0]
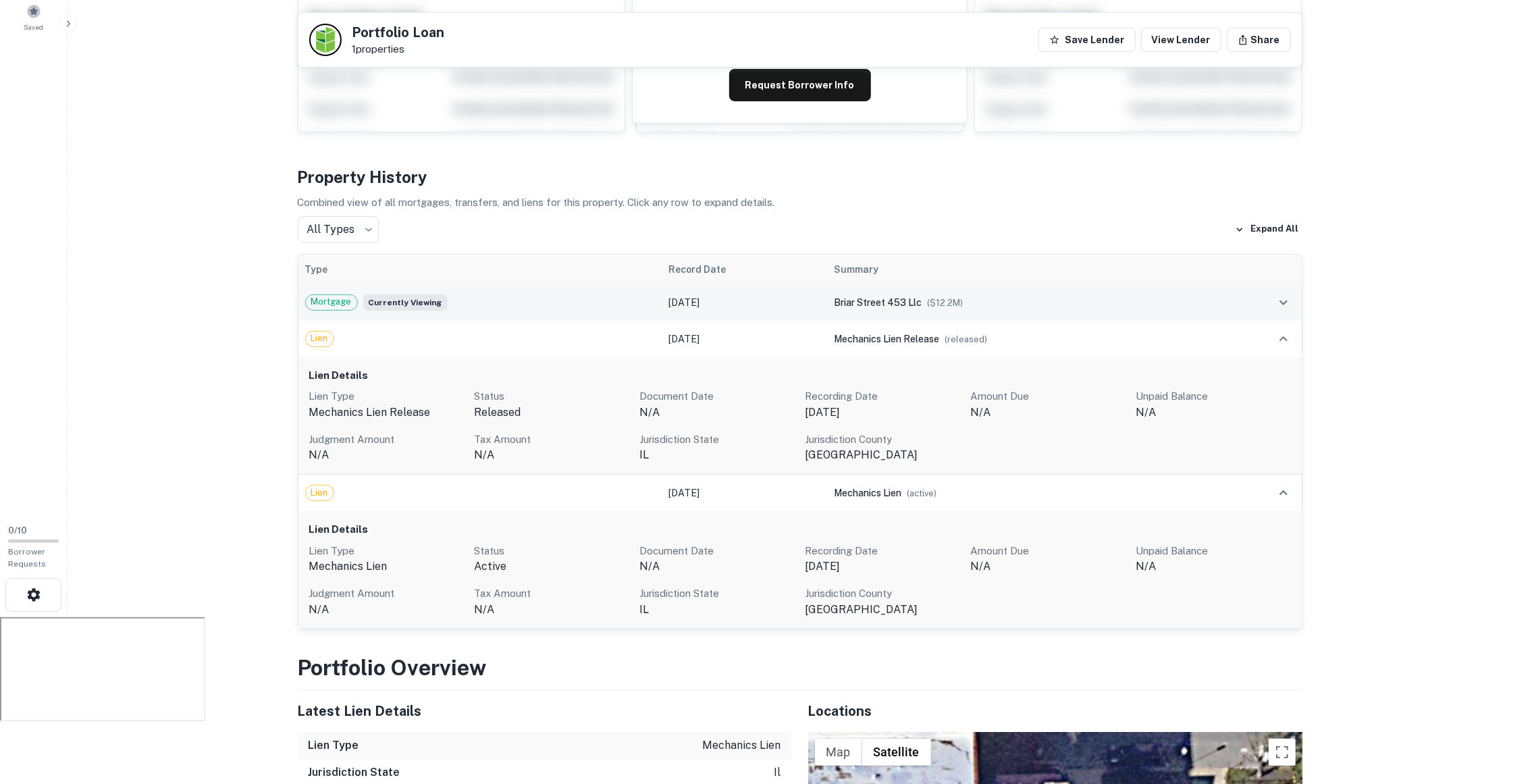
click at [859, 303] on span "briar street 453 llc" at bounding box center [878, 303] width 88 height 11
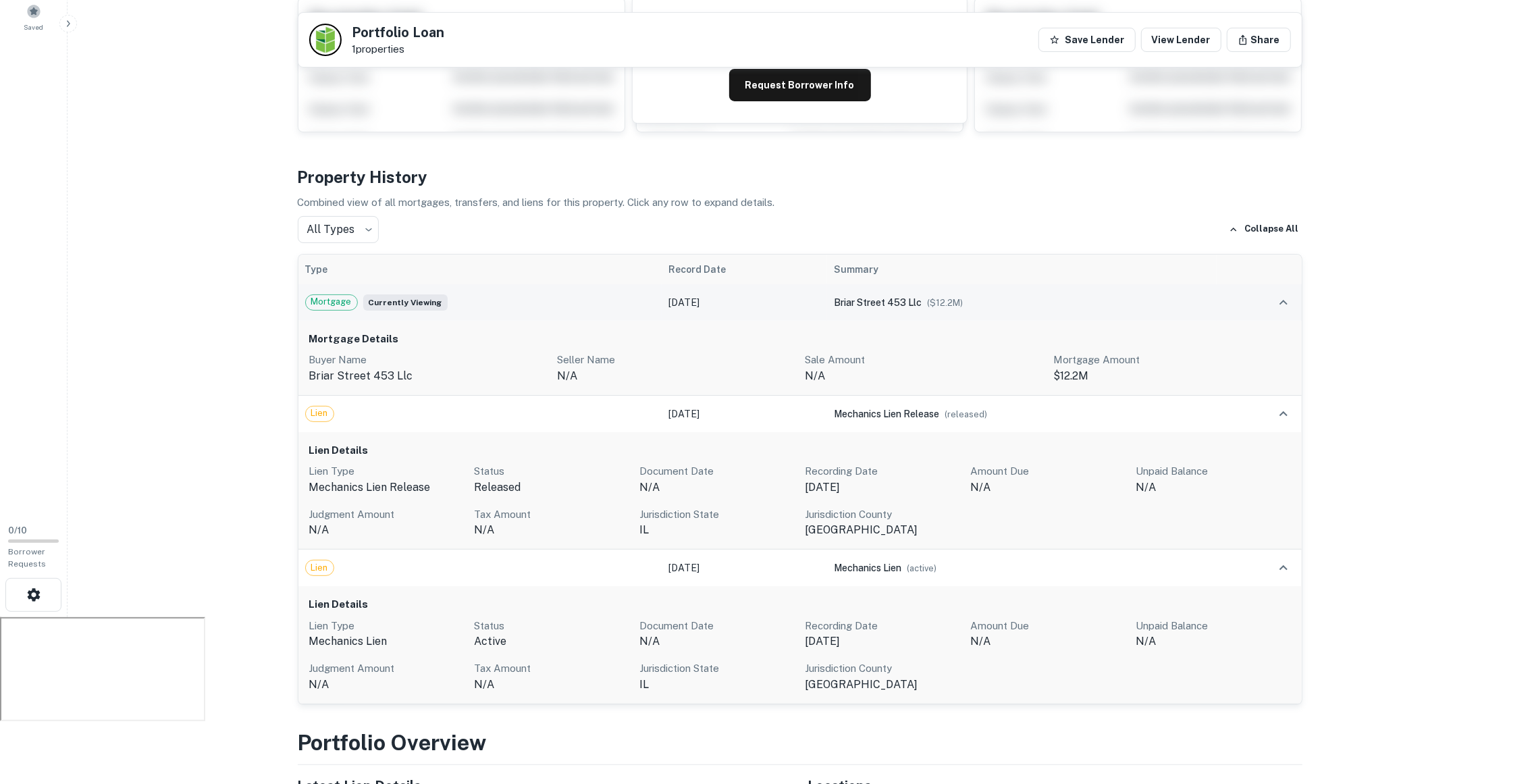
click at [399, 295] on span "Currently viewing" at bounding box center [405, 303] width 84 height 16
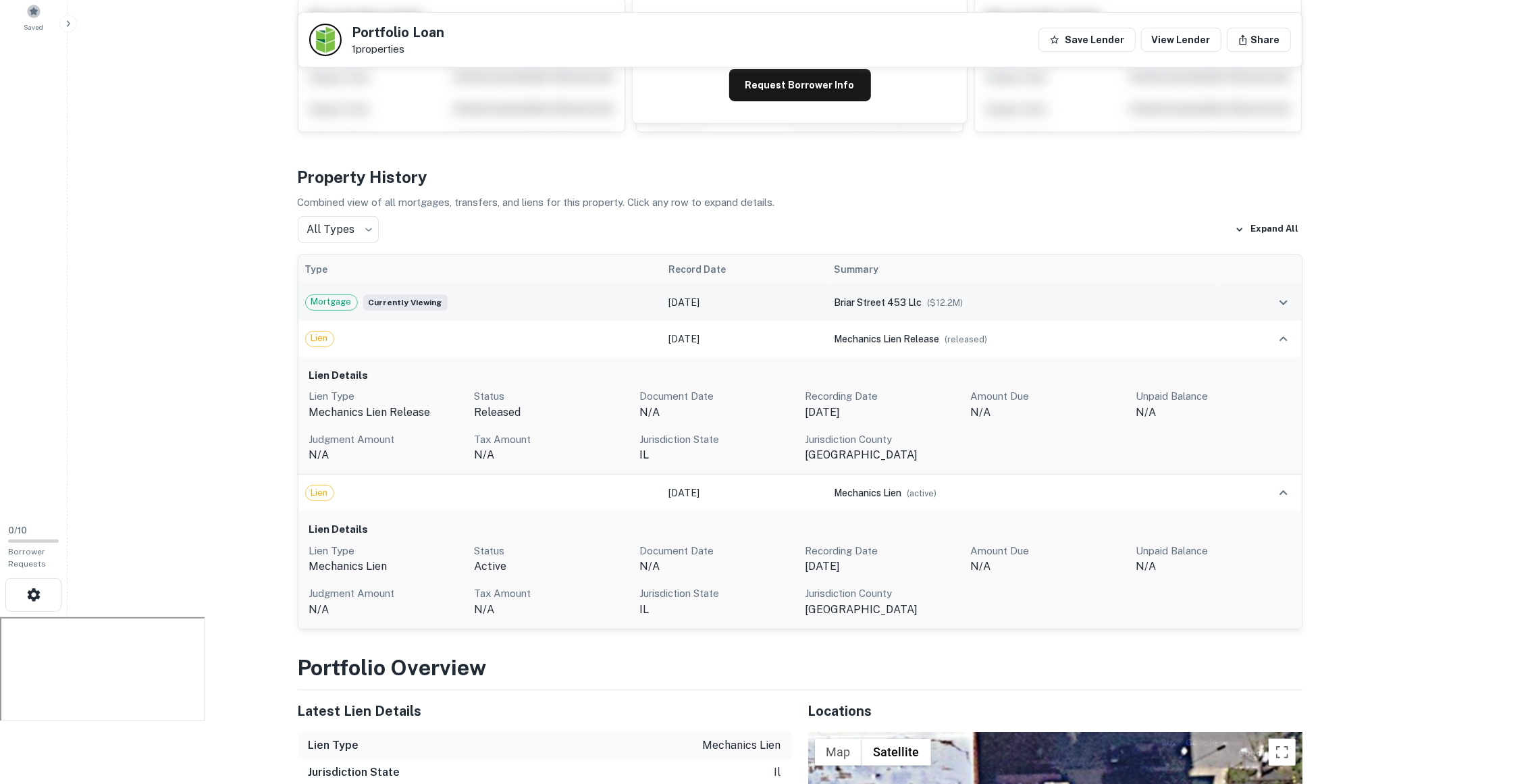
click at [374, 295] on span "Currently viewing" at bounding box center [405, 303] width 84 height 16
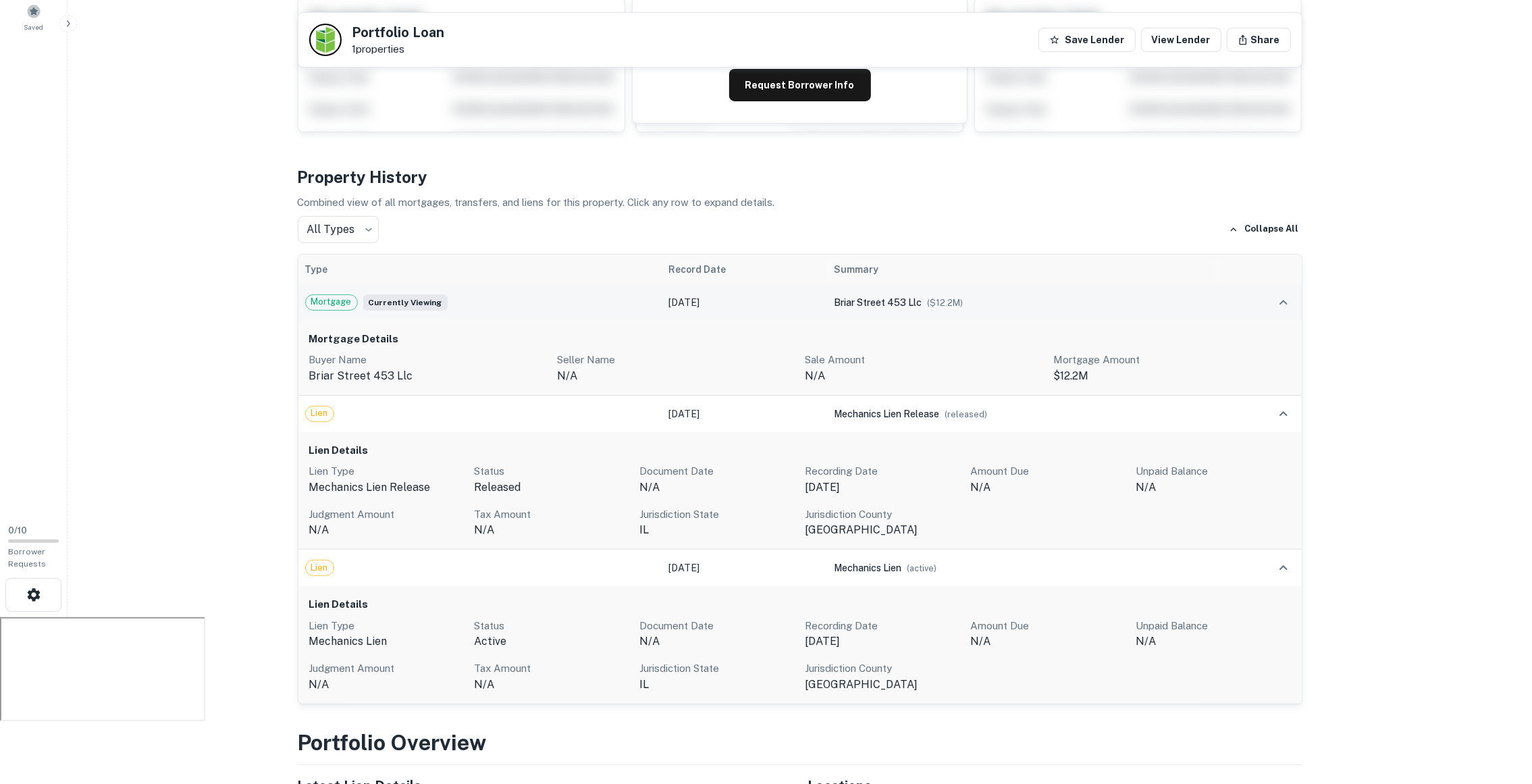
click at [319, 308] on div "Mortgage" at bounding box center [332, 303] width 53 height 16
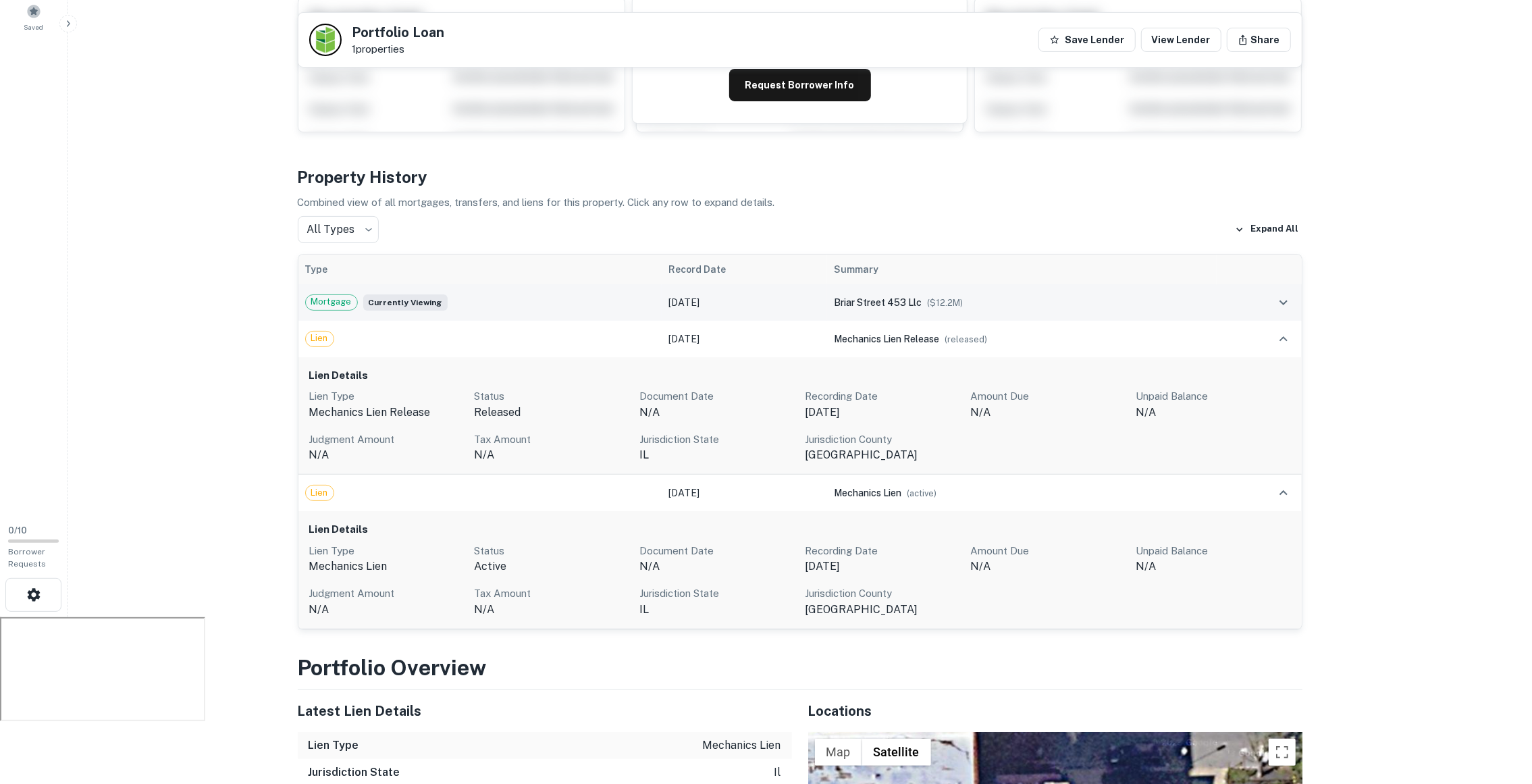
click at [319, 308] on div "Mortgage" at bounding box center [332, 303] width 53 height 16
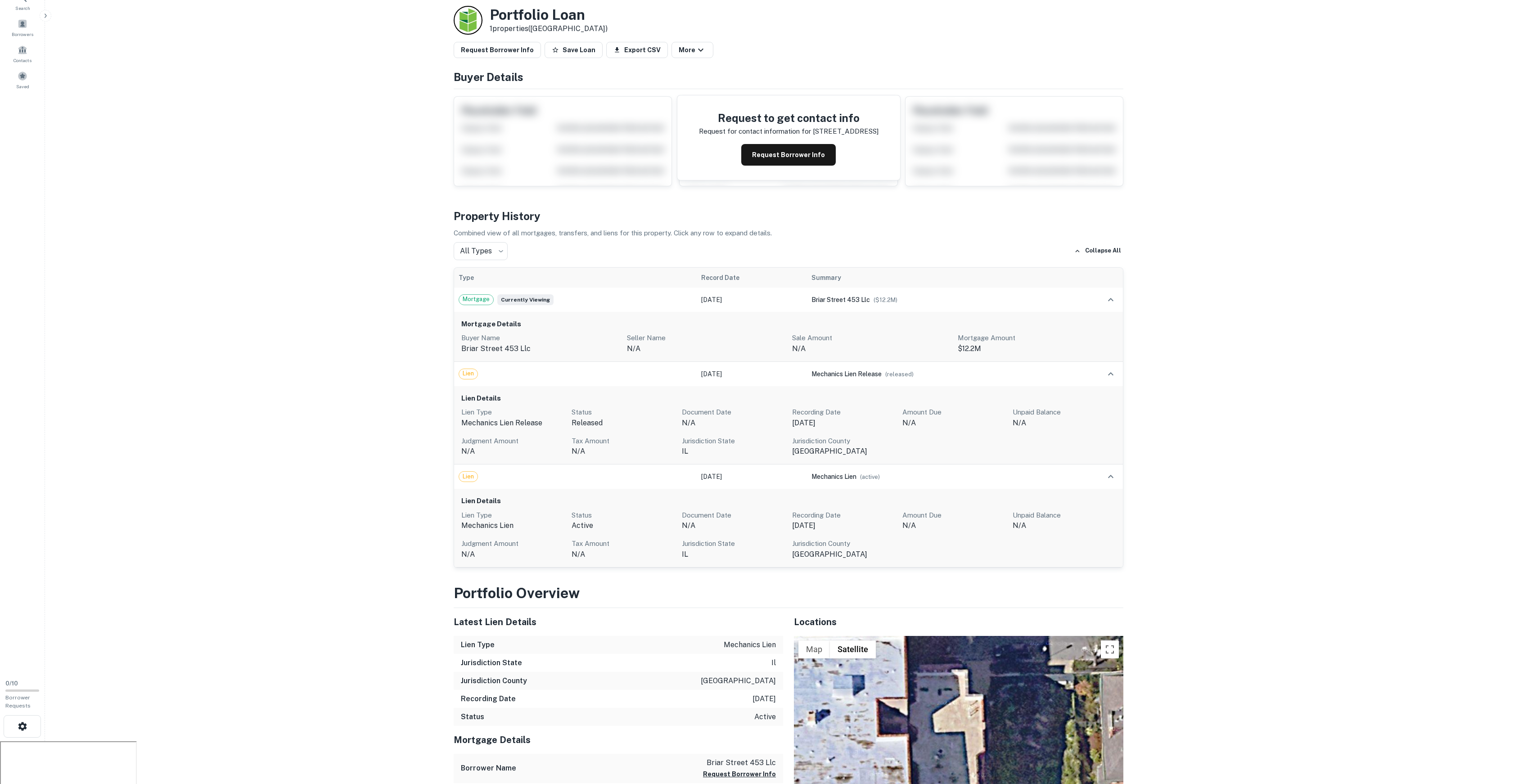
scroll to position [0, 0]
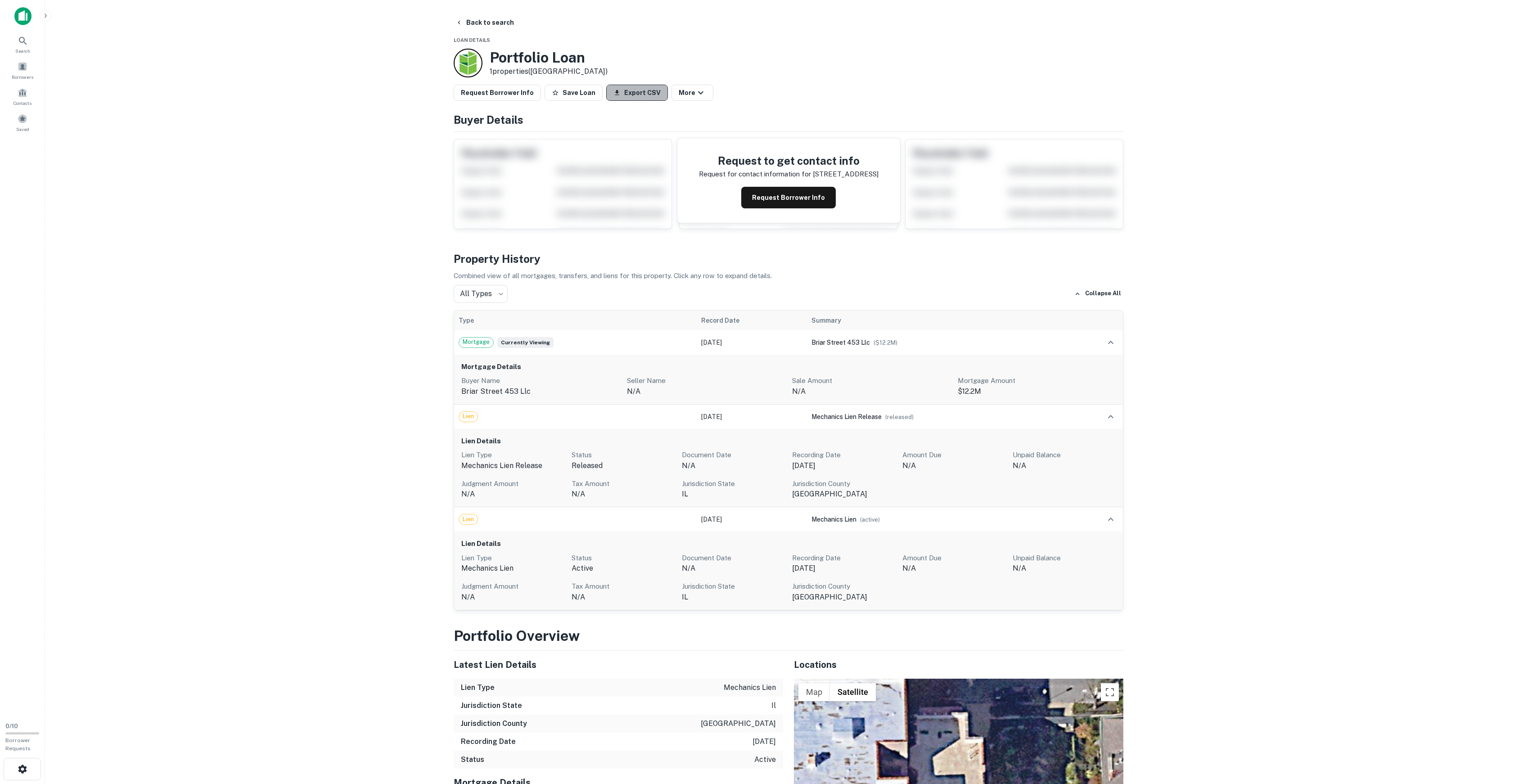
click at [643, 88] on button "Export CSV" at bounding box center [637, 92] width 62 height 16
click at [683, 95] on button "More" at bounding box center [692, 92] width 42 height 16
click at [683, 95] on div at bounding box center [766, 392] width 1532 height 784
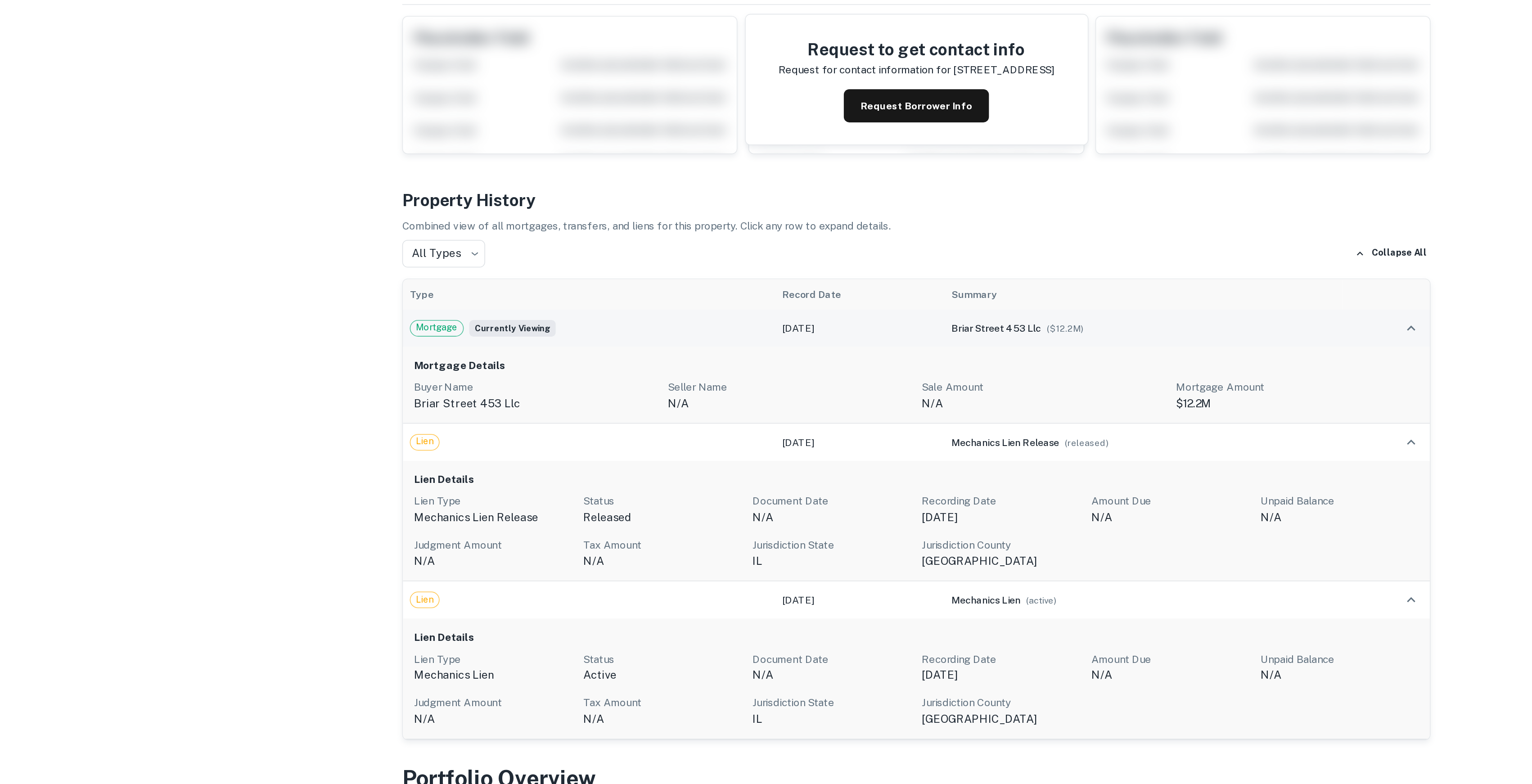
click at [507, 344] on span "Currently viewing" at bounding box center [525, 342] width 56 height 11
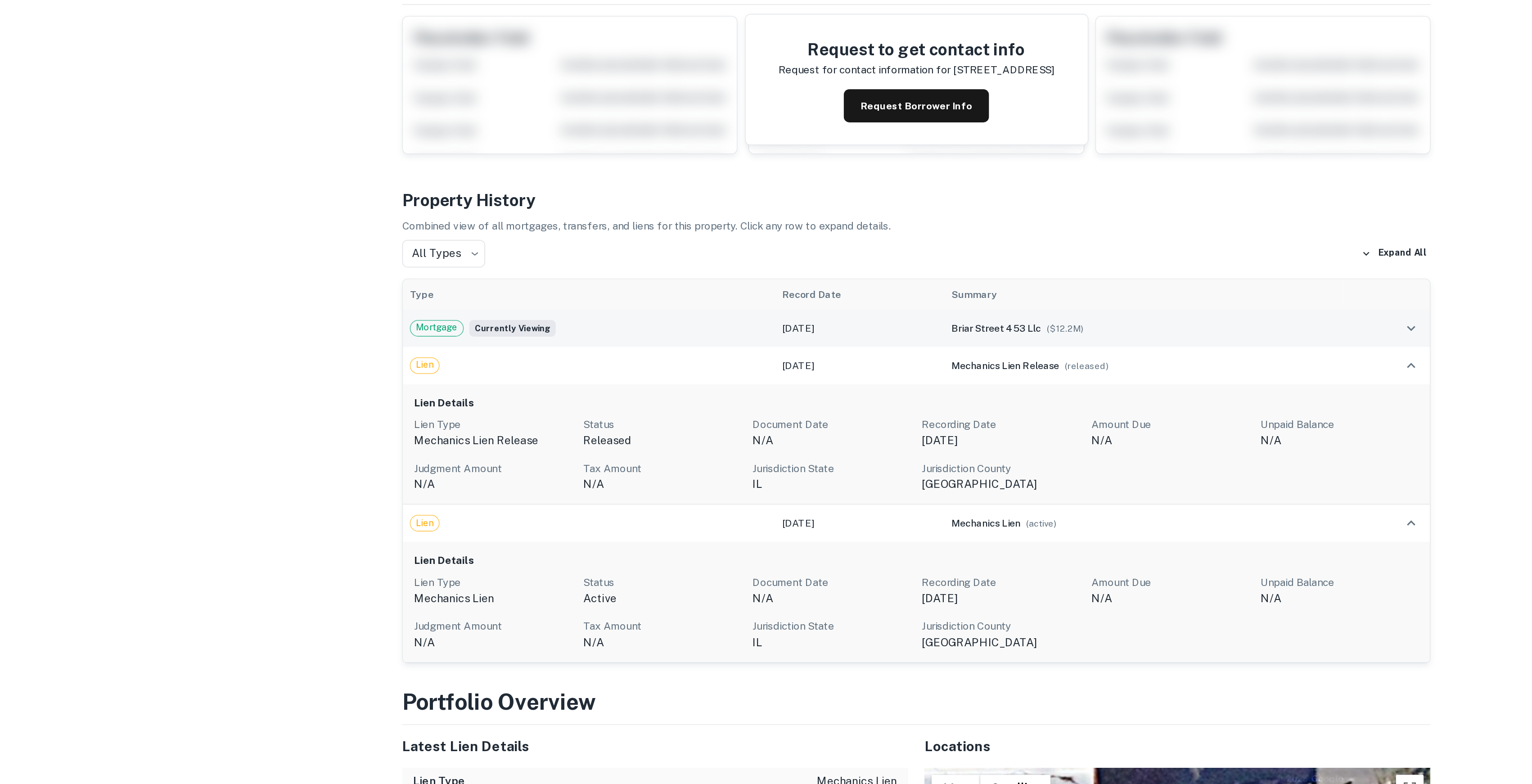
click at [627, 342] on div "Mortgage Currently viewing" at bounding box center [575, 342] width 234 height 11
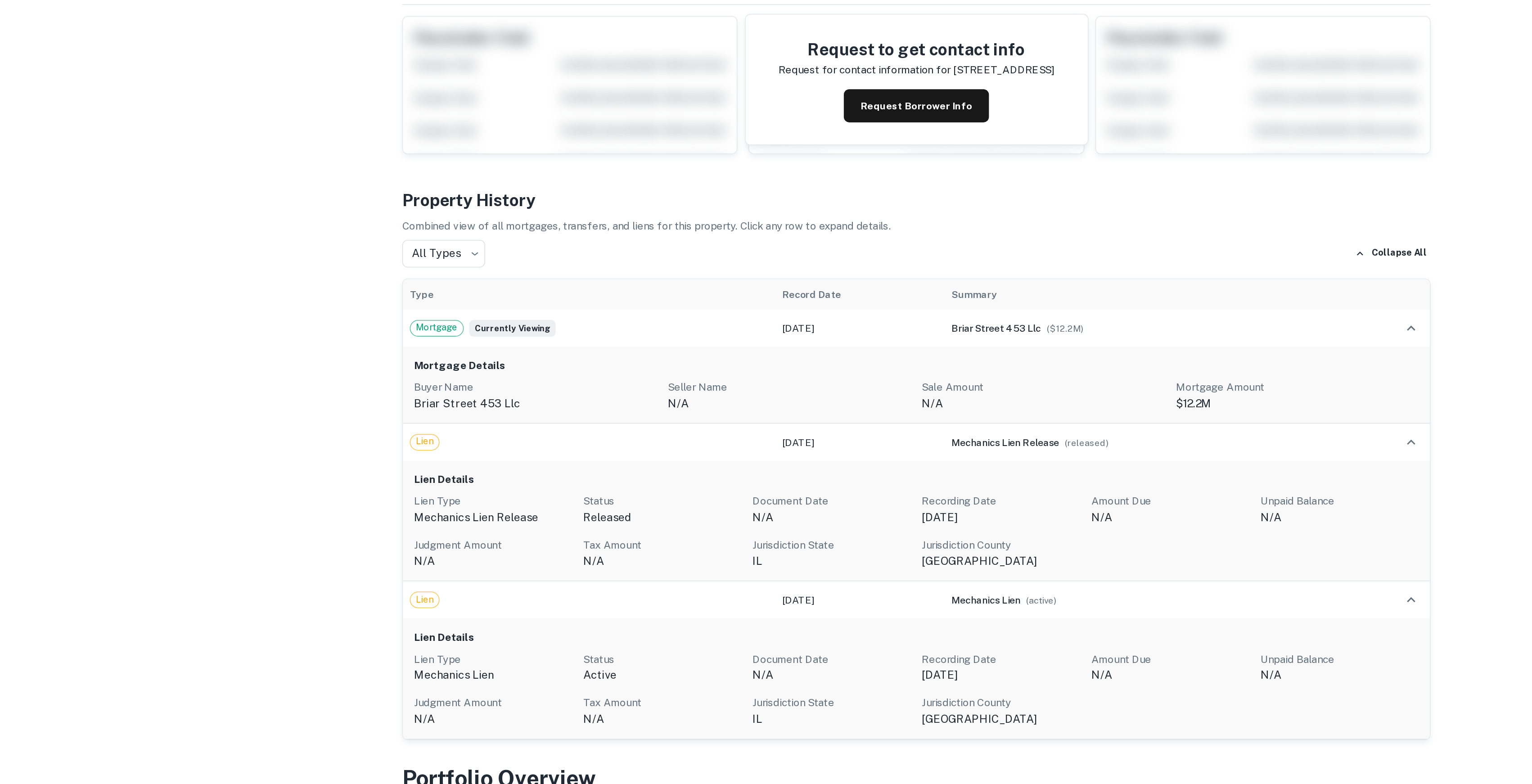
click at [631, 381] on p "Seller Name" at bounding box center [706, 381] width 158 height 11
click at [819, 377] on p "Sale Amount" at bounding box center [871, 381] width 158 height 11
click at [964, 368] on h6 "Mortgage Details" at bounding box center [788, 367] width 654 height 10
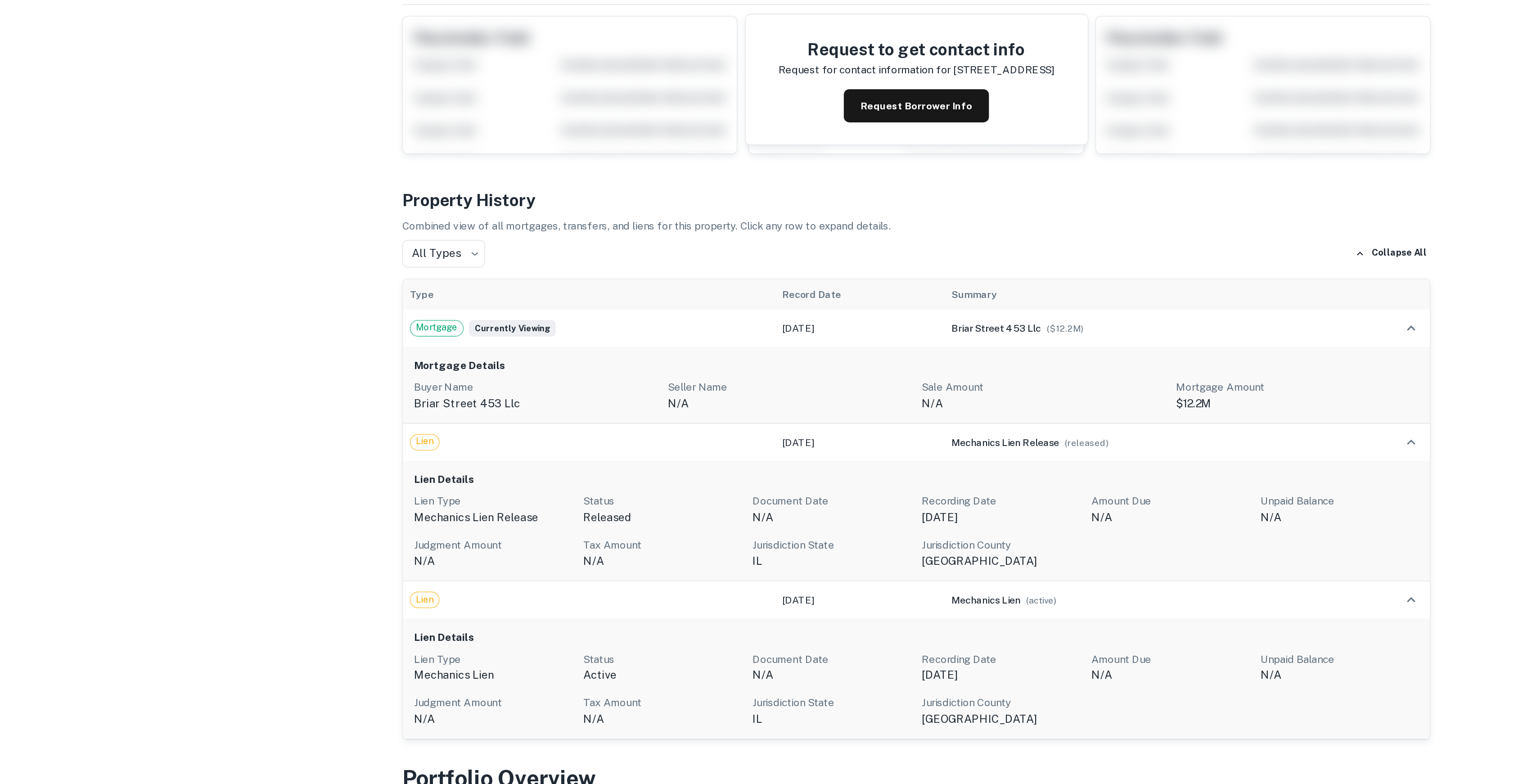
click at [964, 368] on h6 "Mortgage Details" at bounding box center [788, 367] width 654 height 10
click at [475, 349] on td "Mortgage Currently viewing" at bounding box center [576, 342] width 243 height 24
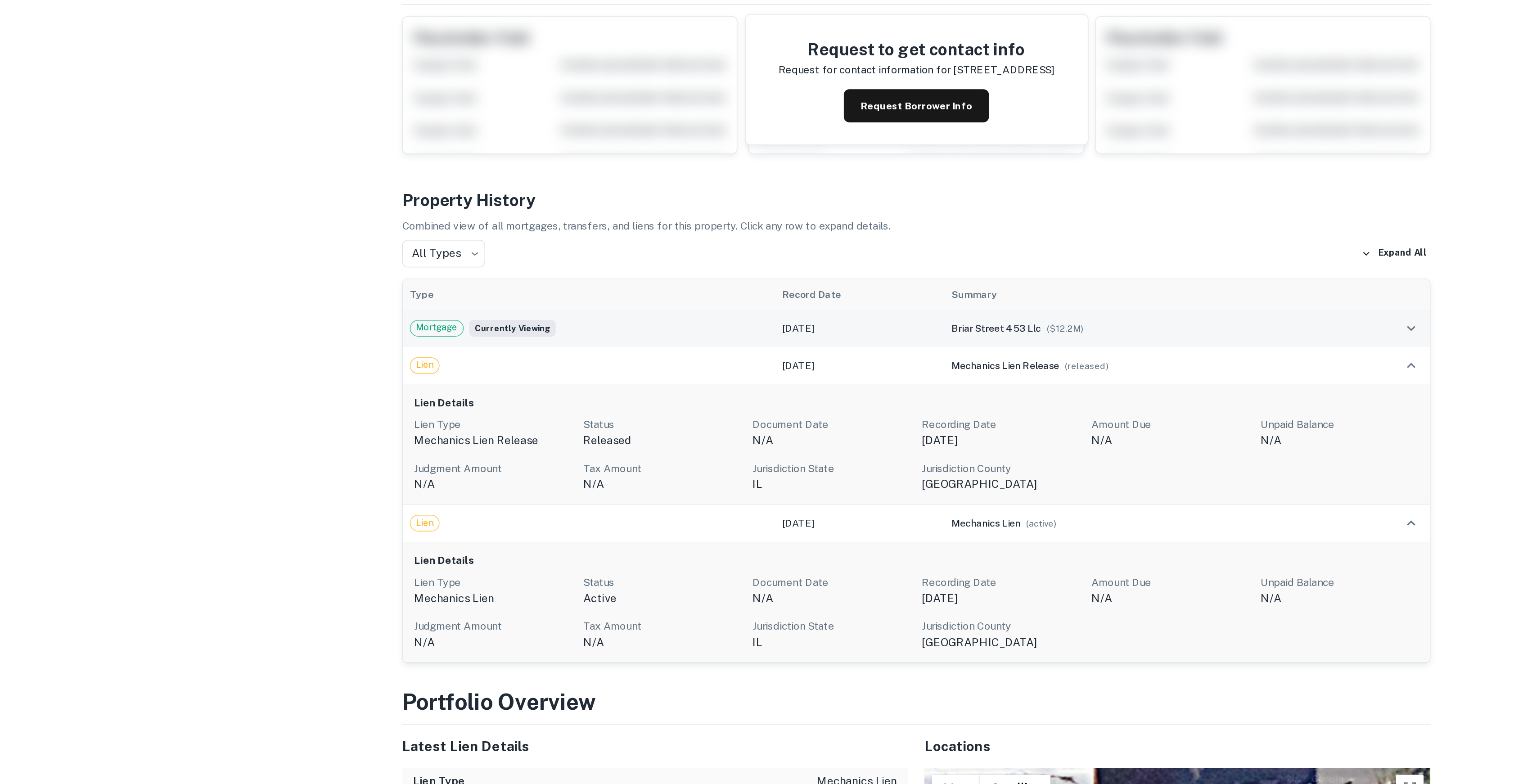
click at [472, 340] on span "Mortgage" at bounding box center [476, 342] width 34 height 9
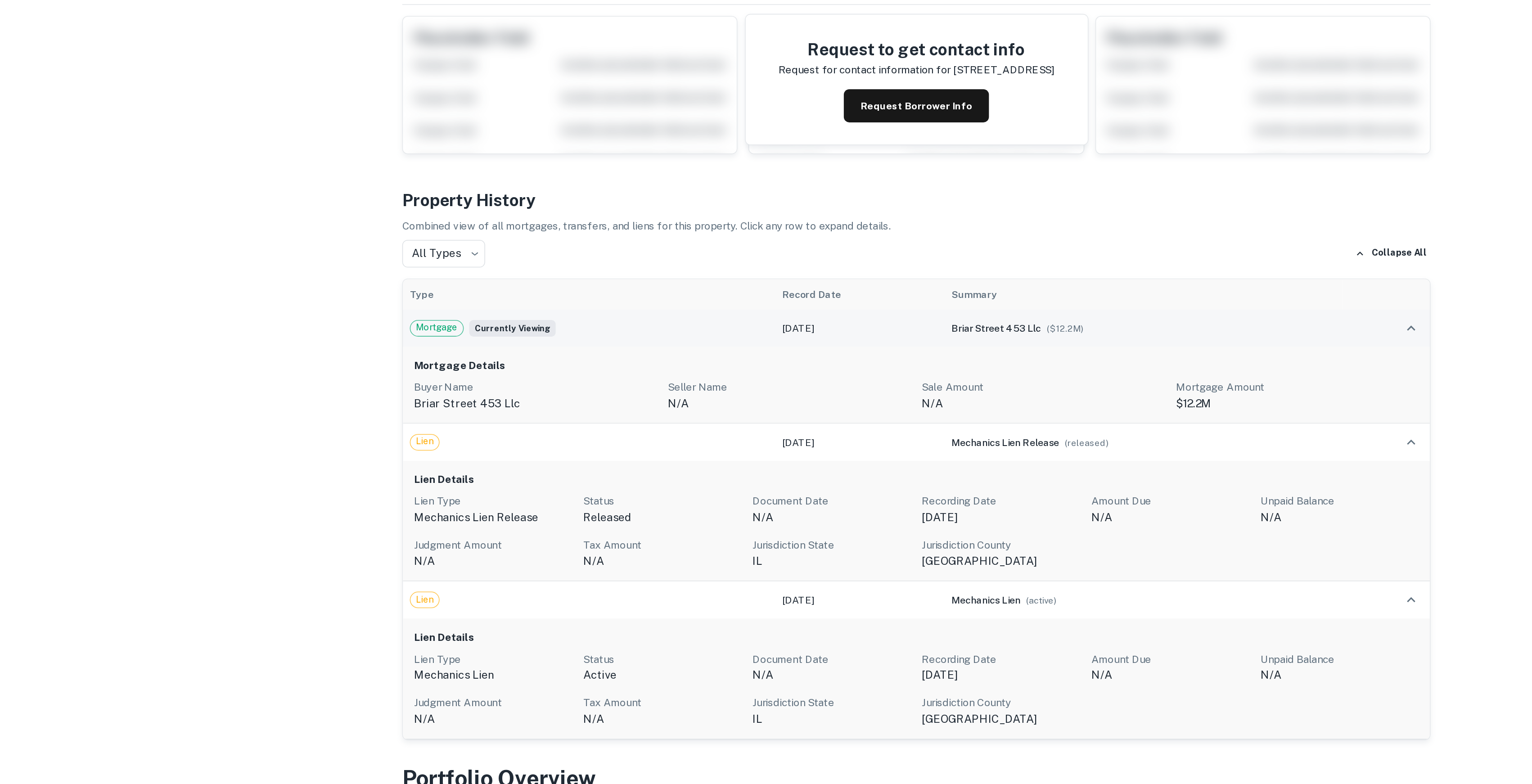
click at [481, 342] on span "Mortgage" at bounding box center [476, 342] width 34 height 9
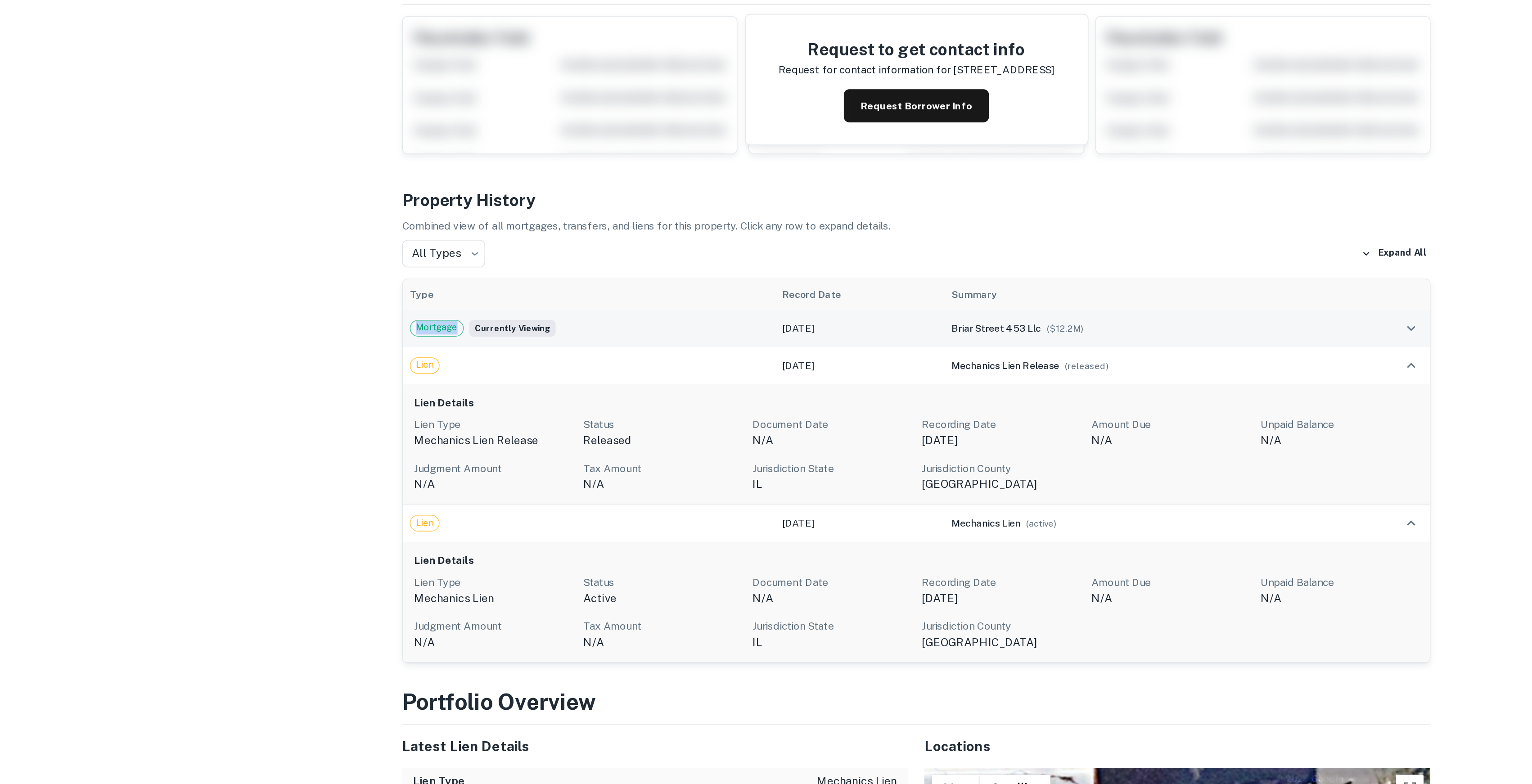
click at [481, 342] on span "Mortgage" at bounding box center [476, 342] width 34 height 9
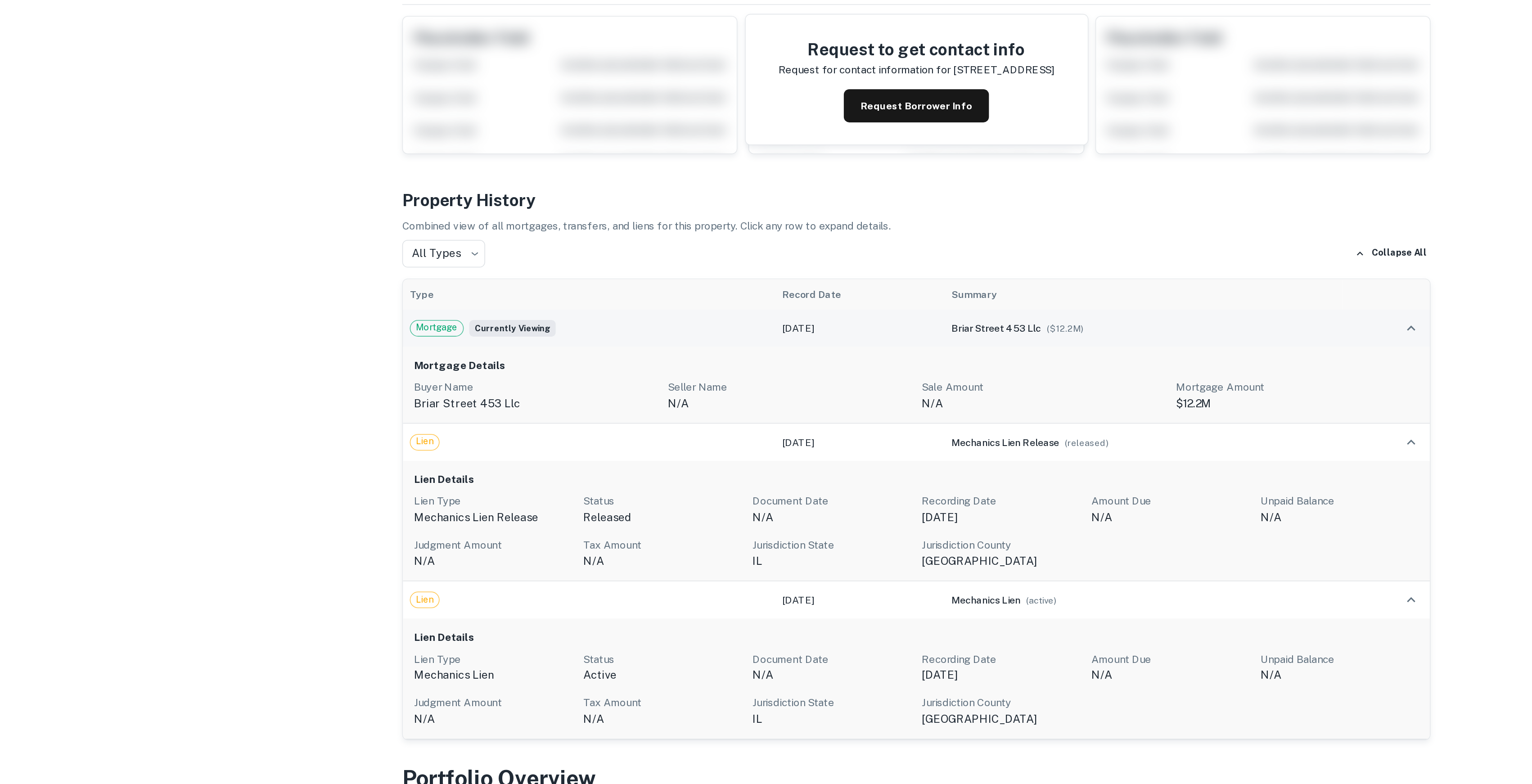
click at [646, 349] on td "Mortgage Currently viewing" at bounding box center [576, 342] width 243 height 24
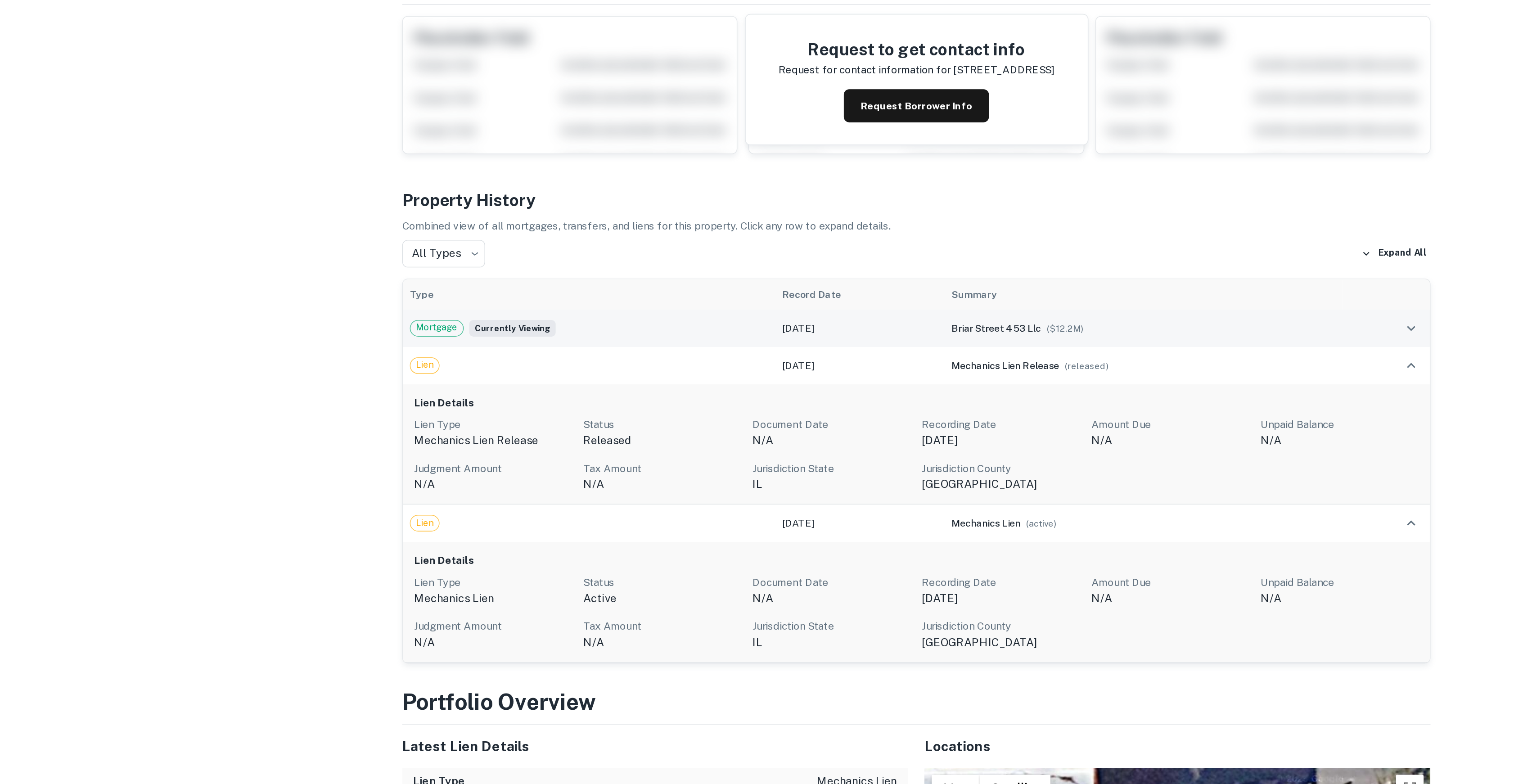
click at [646, 349] on td "Mortgage Currently viewing" at bounding box center [576, 342] width 243 height 24
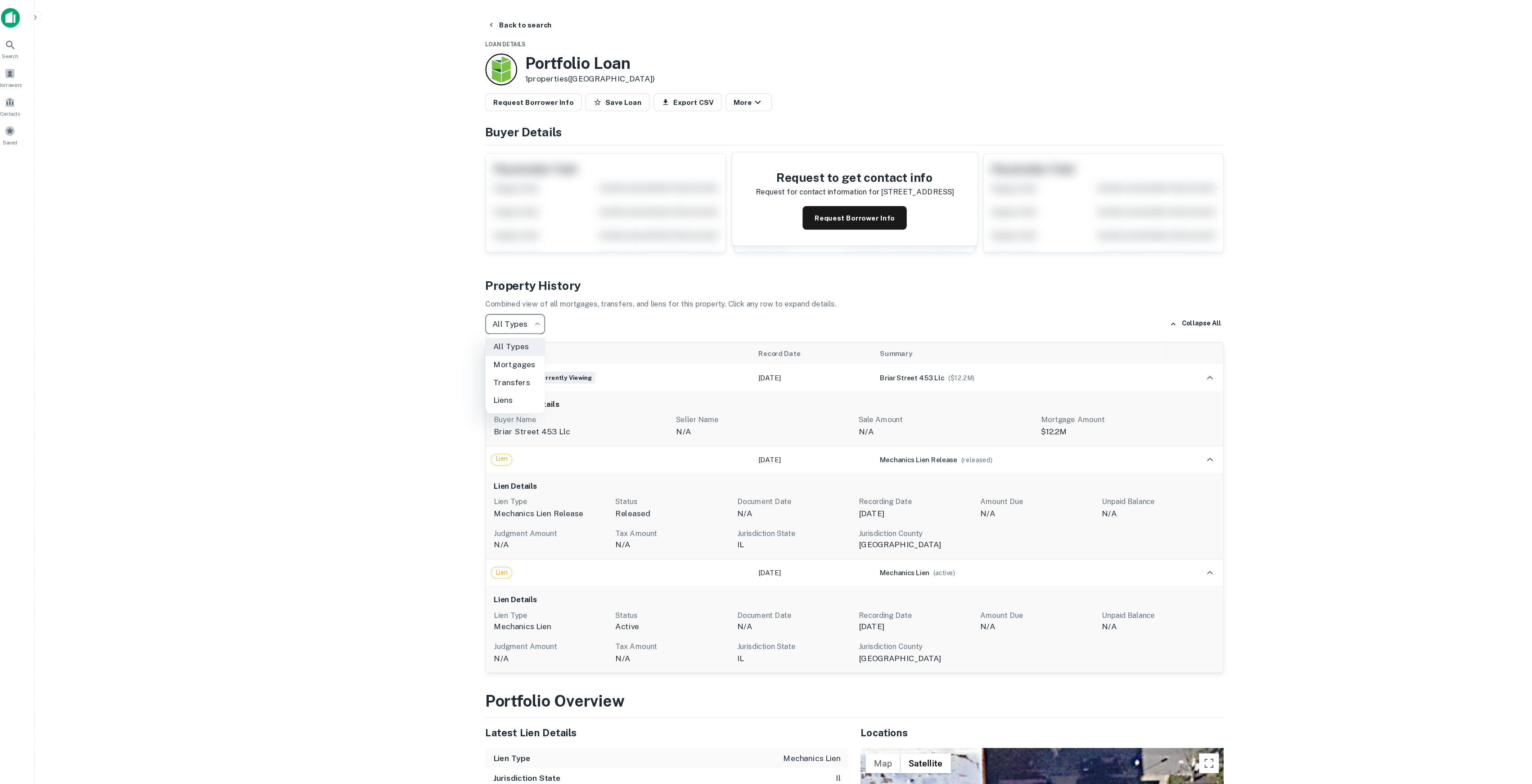
click at [476, 300] on body "Search Borrowers Contacts Saved 0 / 10 Borrower Requests Back to search Loan De…" at bounding box center [766, 392] width 1532 height 784
click at [494, 335] on li "Mortgages" at bounding box center [480, 330] width 54 height 16
type input "********"
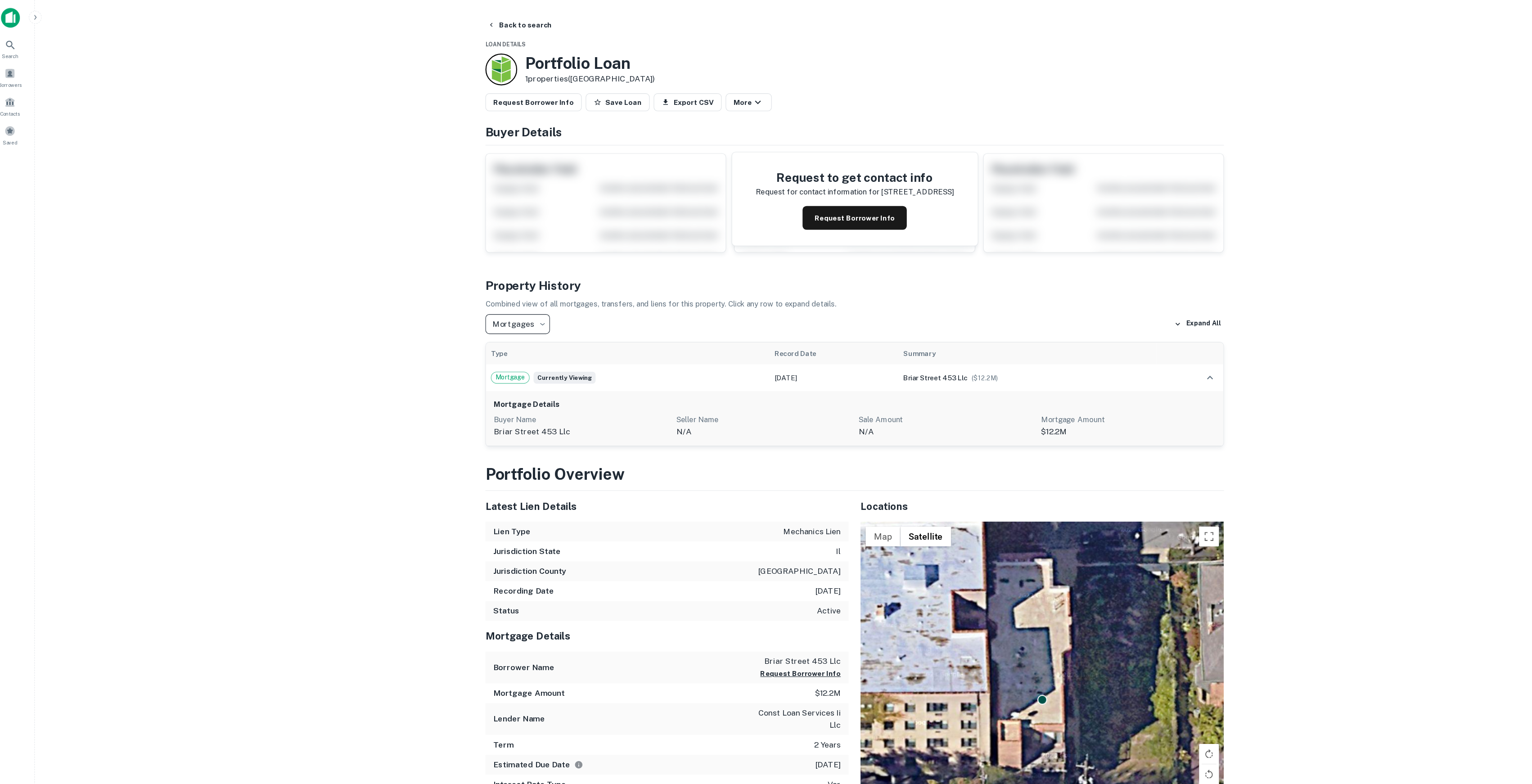
click at [375, 454] on main "Back to search Loan Details Portfolio Loan 1 properties ([GEOGRAPHIC_DATA]) Req…" at bounding box center [788, 392] width 1487 height 784
click at [467, 20] on button "Back to search" at bounding box center [484, 22] width 66 height 16
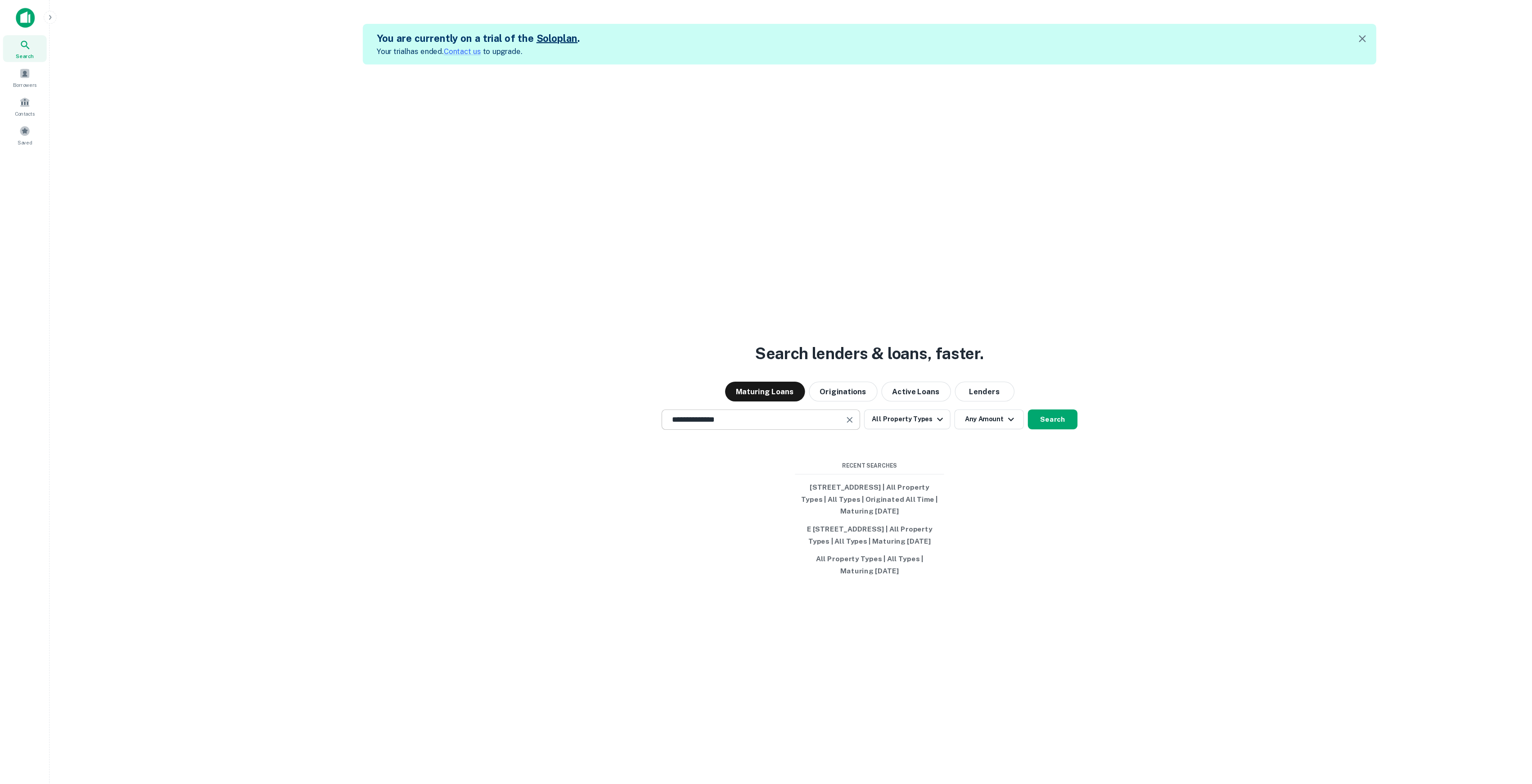
click at [760, 375] on input "**********" at bounding box center [683, 380] width 158 height 10
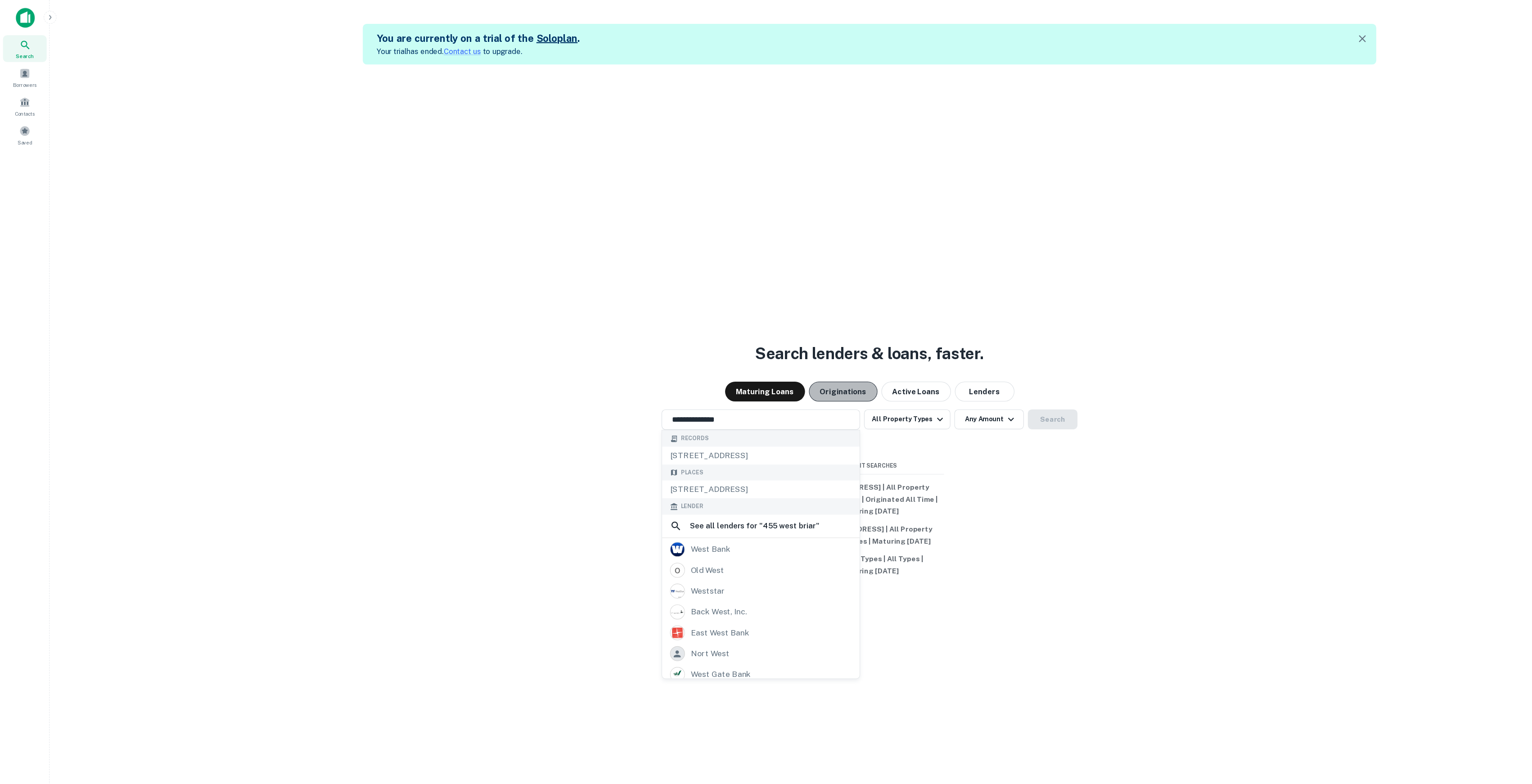
click at [772, 351] on button "Originations" at bounding box center [764, 355] width 62 height 18
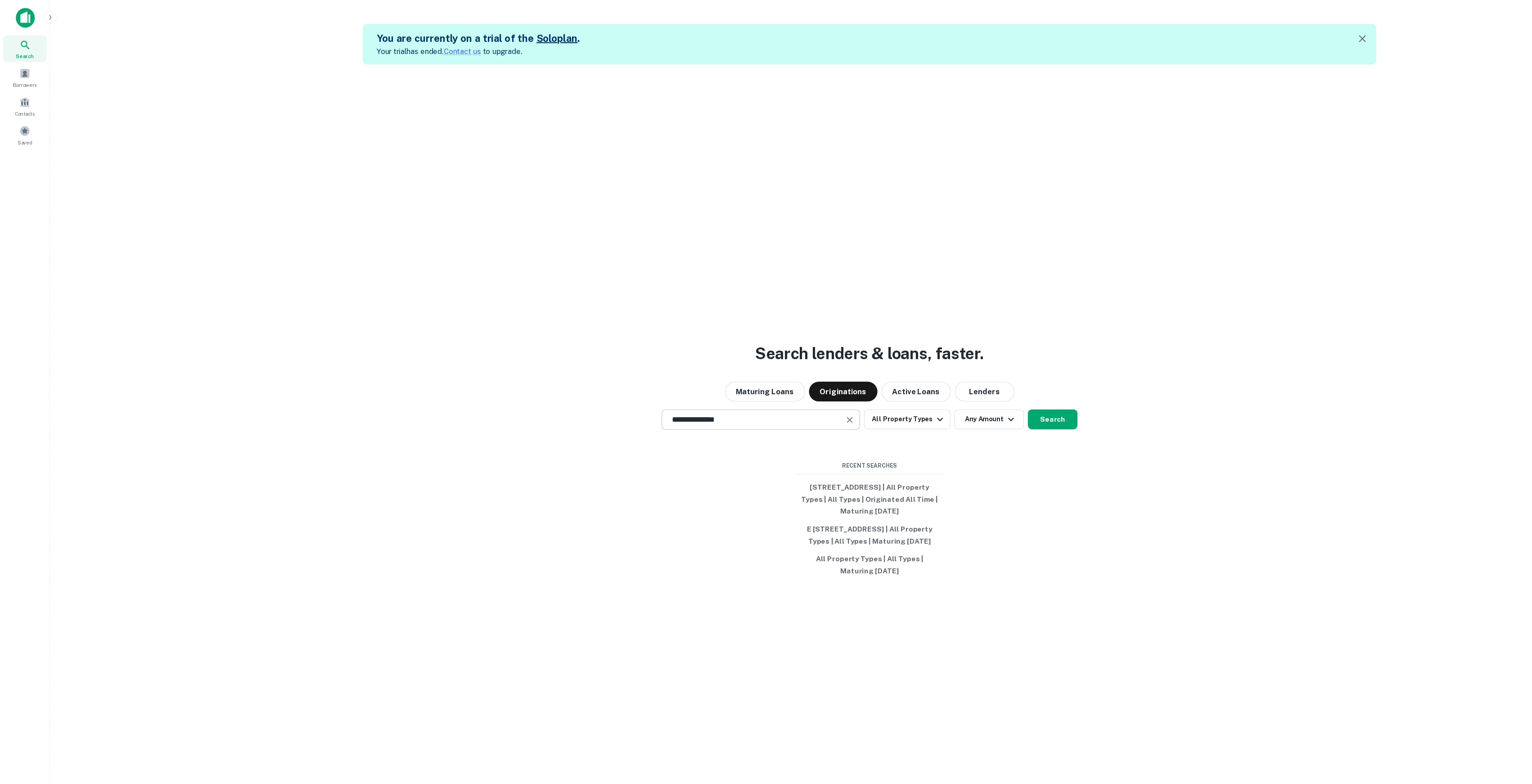
click at [734, 382] on div "**********" at bounding box center [690, 381] width 180 height 19
